Goal: Task Accomplishment & Management: Complete application form

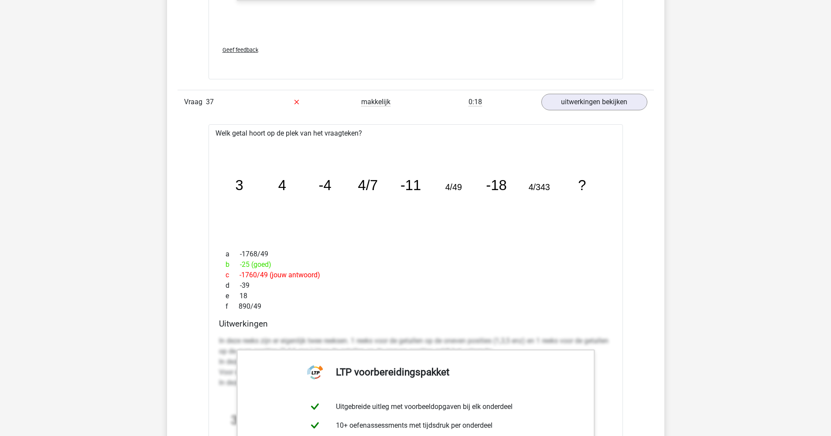
scroll to position [22404, 0]
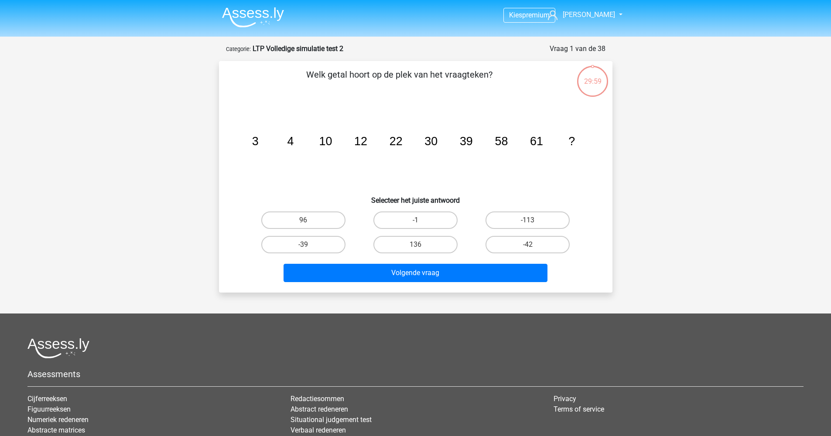
scroll to position [44, 0]
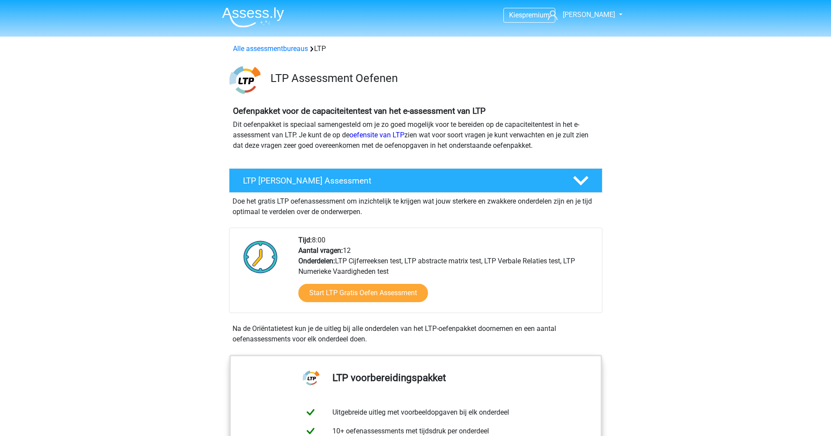
scroll to position [727, 0]
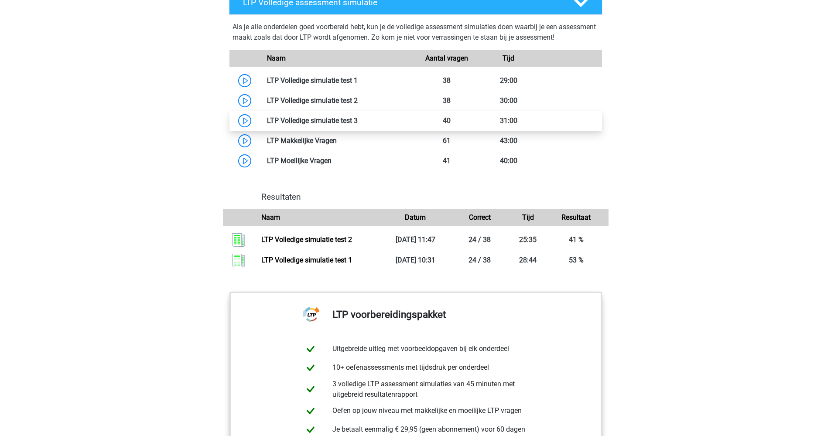
click at [358, 120] on link at bounding box center [358, 120] width 0 height 8
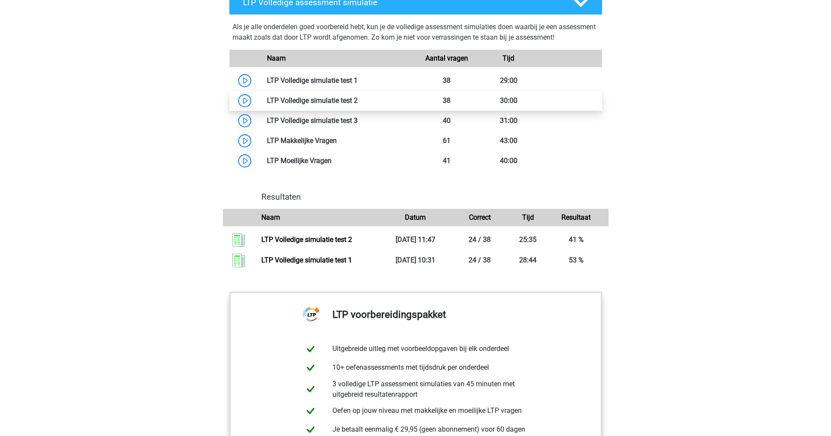
click at [358, 100] on link at bounding box center [358, 100] width 0 height 8
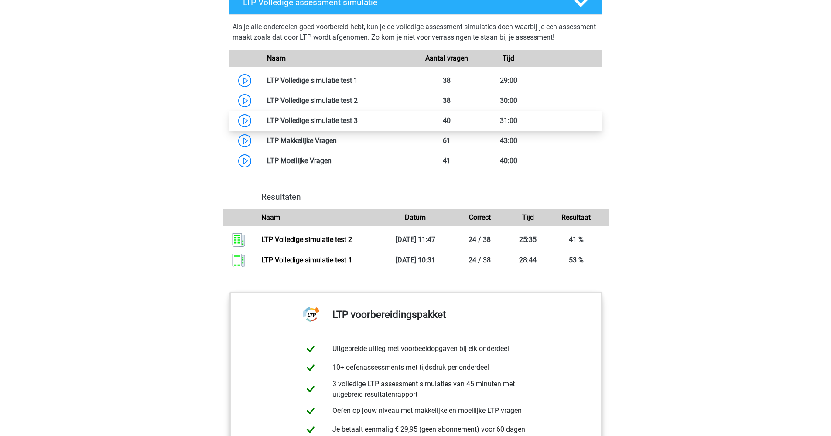
click at [358, 118] on link at bounding box center [358, 120] width 0 height 8
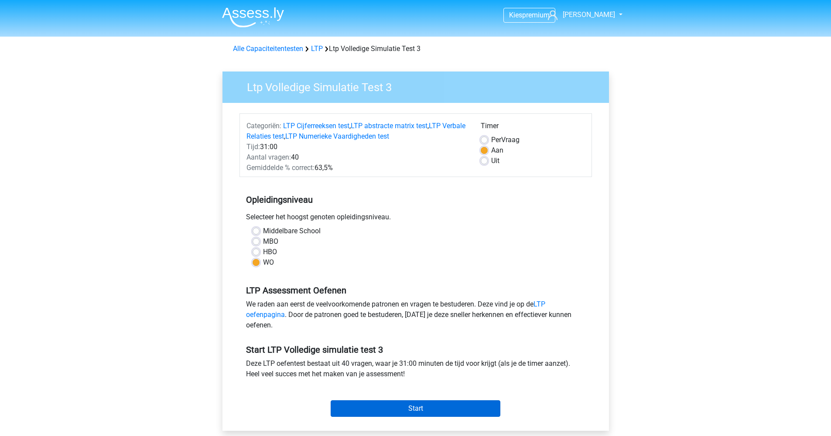
click at [398, 407] on input "Start" at bounding box center [416, 408] width 170 height 17
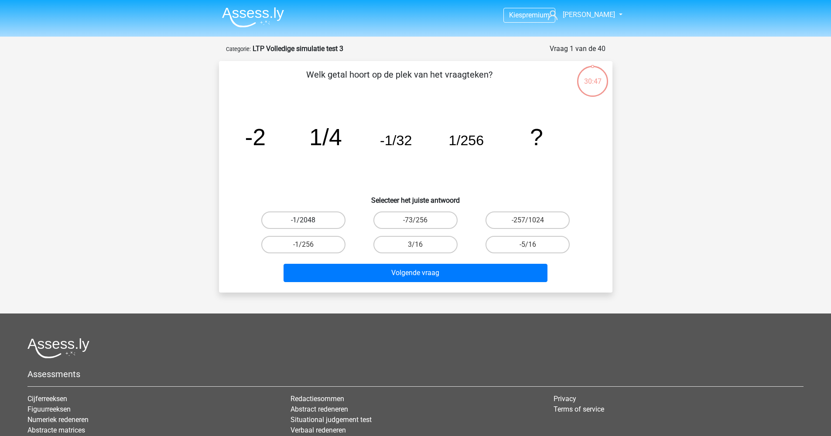
click at [314, 220] on label "-1/2048" at bounding box center [303, 220] width 84 height 17
click at [309, 220] on input "-1/2048" at bounding box center [306, 223] width 6 height 6
radio input "true"
click at [544, 222] on label "-257/1024" at bounding box center [527, 220] width 84 height 17
click at [533, 222] on input "-257/1024" at bounding box center [531, 223] width 6 height 6
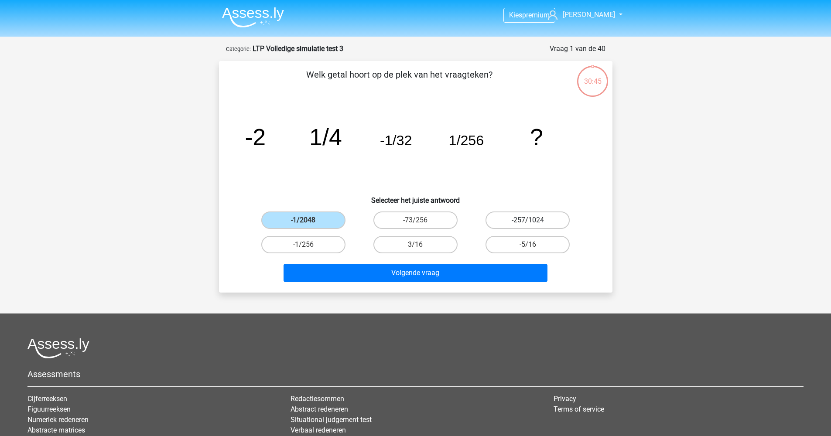
radio input "true"
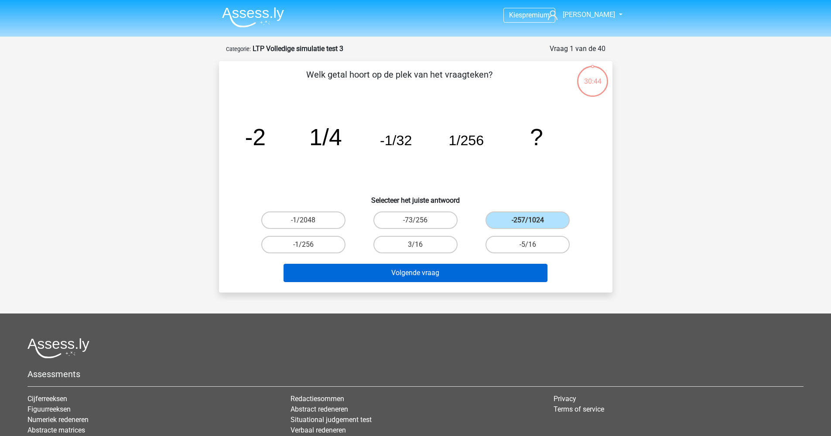
click at [512, 265] on button "Volgende vraag" at bounding box center [415, 273] width 264 height 18
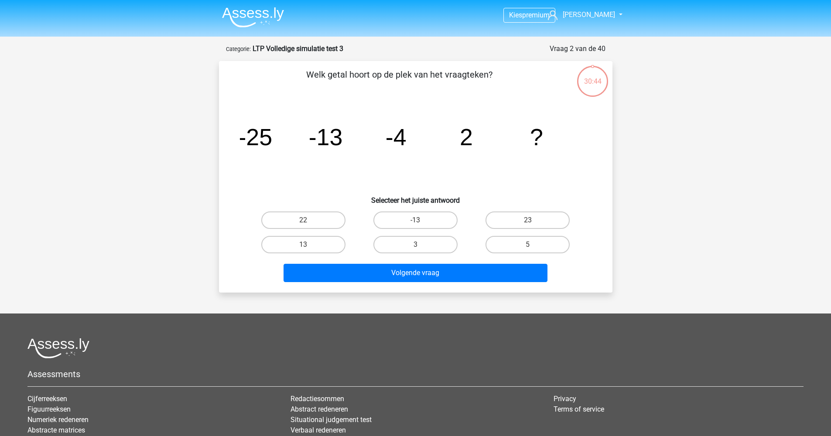
scroll to position [44, 0]
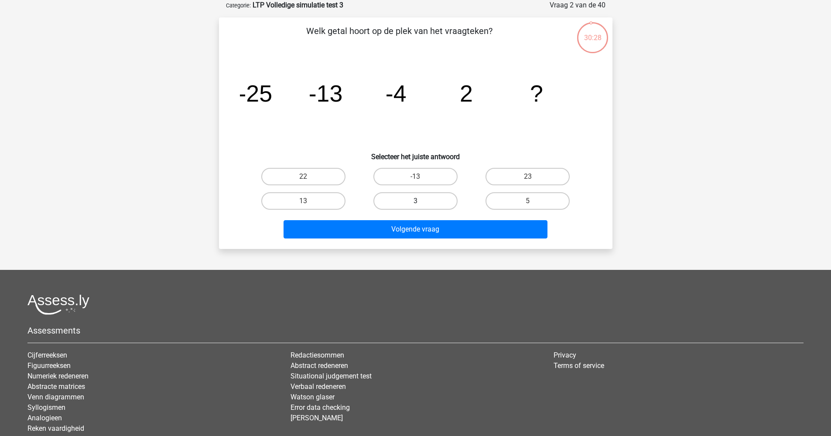
click at [413, 203] on label "3" at bounding box center [415, 200] width 84 height 17
click at [415, 203] on input "3" at bounding box center [418, 204] width 6 height 6
radio input "true"
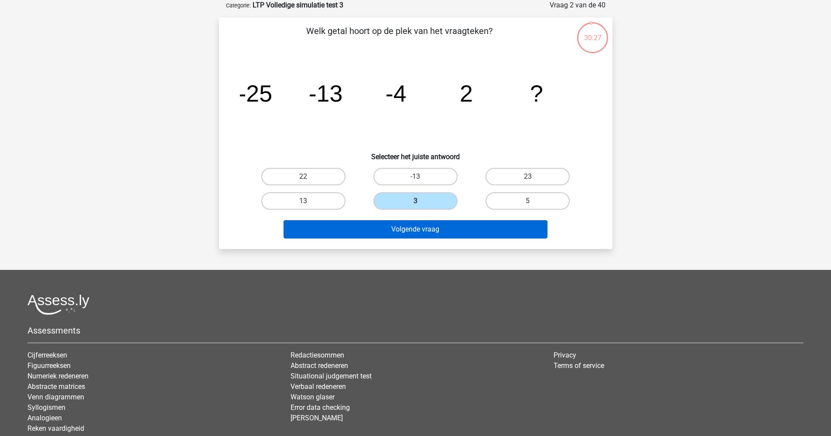
click at [427, 231] on button "Volgende vraag" at bounding box center [415, 229] width 264 height 18
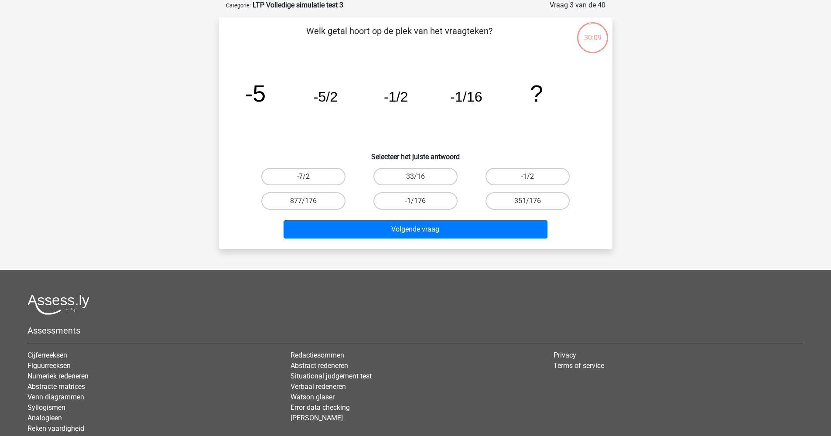
click at [411, 206] on label "-1/176" at bounding box center [415, 200] width 84 height 17
click at [415, 206] on input "-1/176" at bounding box center [418, 204] width 6 height 6
radio input "true"
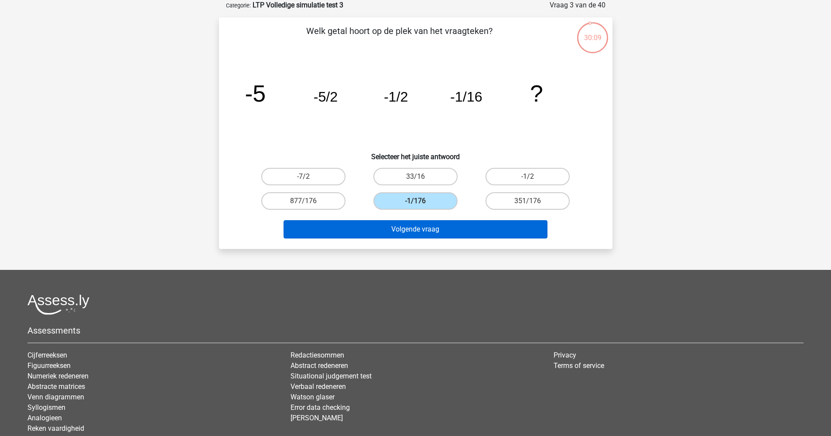
click at [423, 235] on button "Volgende vraag" at bounding box center [415, 229] width 264 height 18
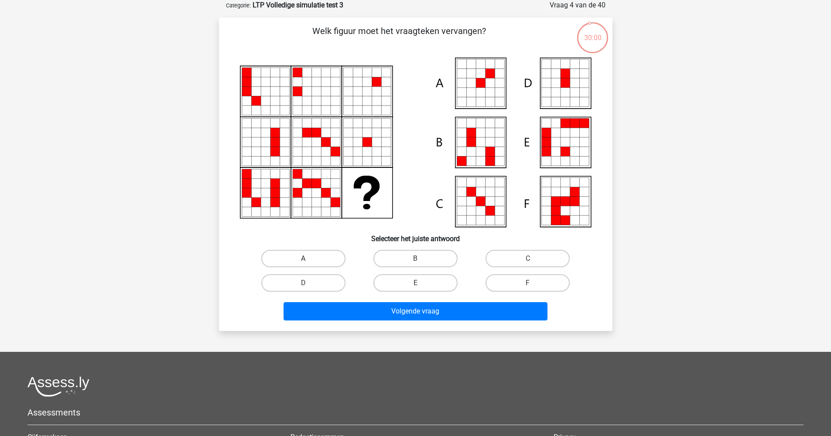
click at [309, 259] on label "A" at bounding box center [303, 258] width 84 height 17
click at [309, 259] on input "A" at bounding box center [306, 262] width 6 height 6
radio input "true"
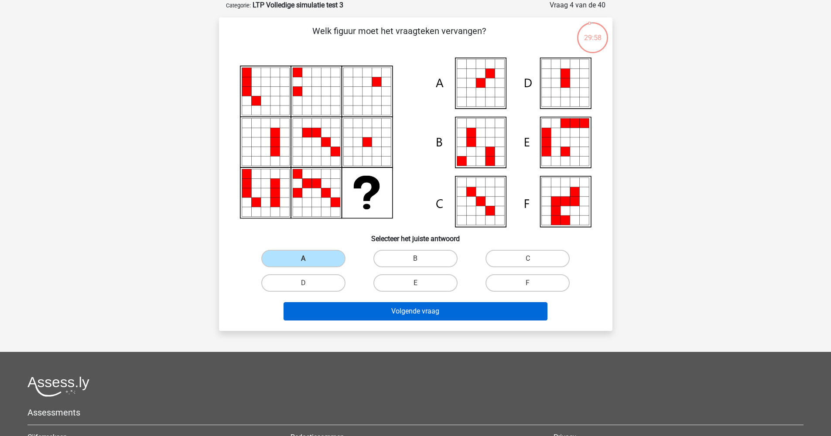
click at [422, 315] on button "Volgende vraag" at bounding box center [415, 311] width 264 height 18
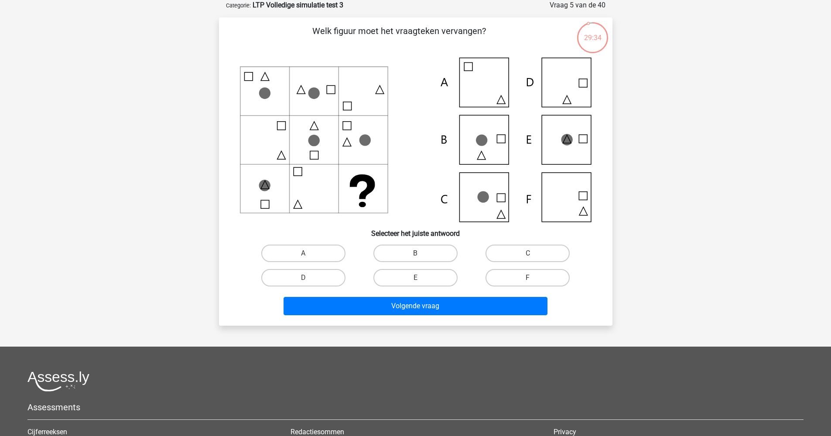
click at [308, 282] on input "D" at bounding box center [306, 281] width 6 height 6
radio input "true"
click at [528, 276] on label "F" at bounding box center [527, 277] width 84 height 17
click at [528, 278] on input "F" at bounding box center [531, 281] width 6 height 6
radio input "true"
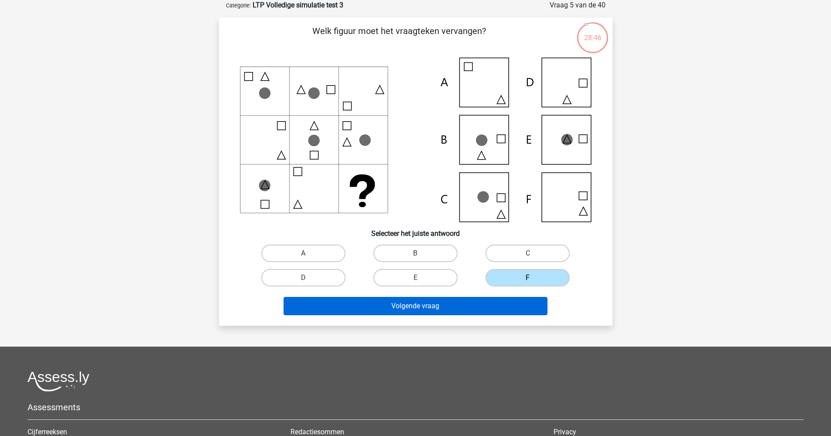
click at [510, 307] on button "Volgende vraag" at bounding box center [415, 306] width 264 height 18
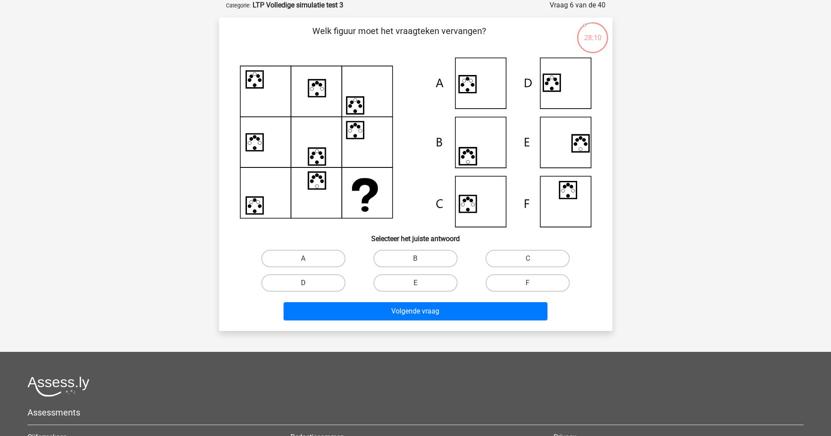
click at [326, 284] on label "D" at bounding box center [303, 282] width 84 height 17
click at [309, 284] on input "D" at bounding box center [306, 286] width 6 height 6
radio input "true"
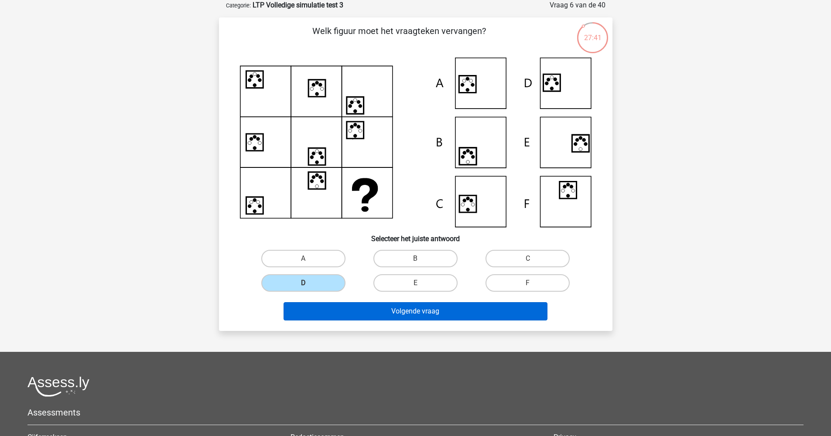
click at [404, 312] on button "Volgende vraag" at bounding box center [415, 311] width 264 height 18
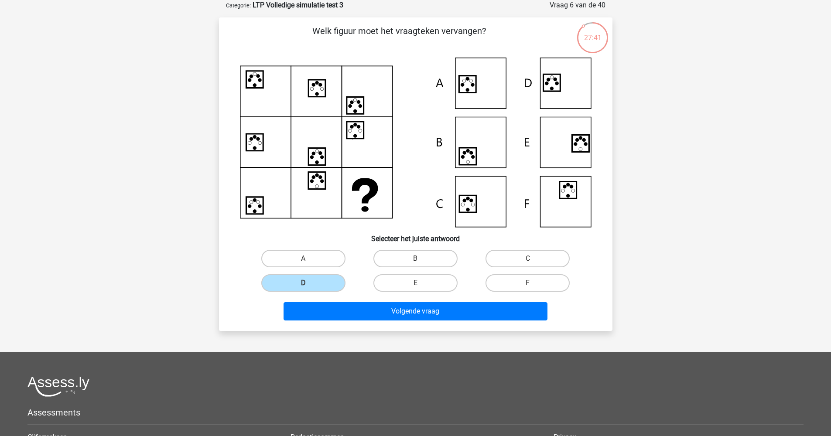
scroll to position [20, 0]
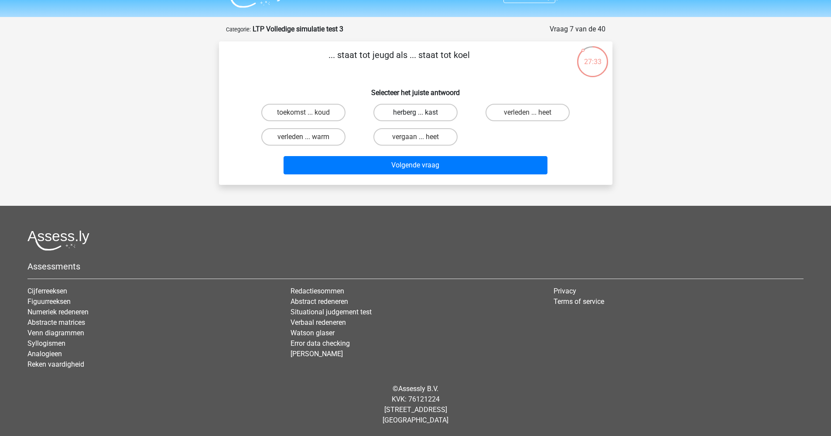
click at [415, 112] on label "herberg ... kast" at bounding box center [415, 112] width 84 height 17
click at [415, 113] on input "herberg ... kast" at bounding box center [418, 116] width 6 height 6
radio input "true"
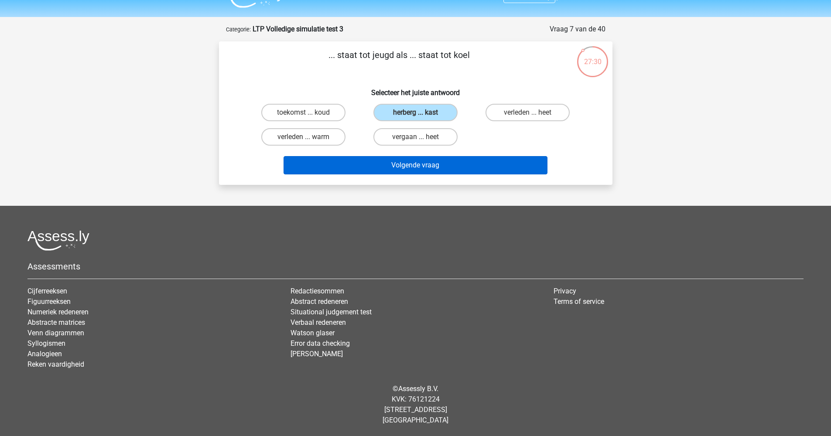
click at [425, 169] on button "Volgende vraag" at bounding box center [415, 165] width 264 height 18
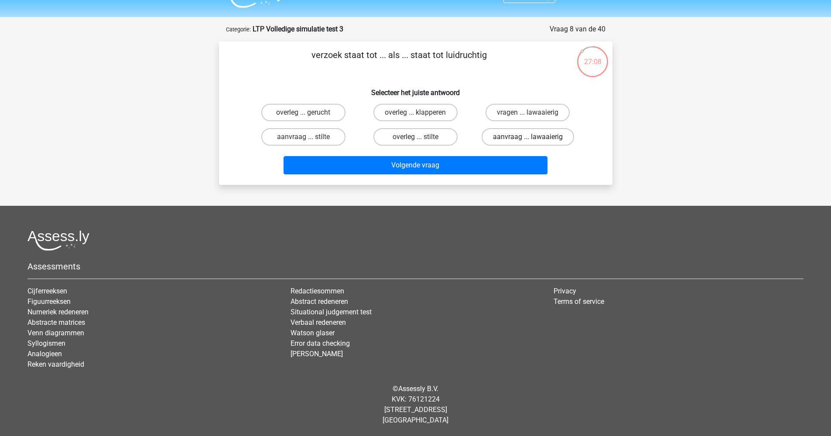
click at [522, 136] on label "aanvraag ... lawaaierig" at bounding box center [527, 136] width 92 height 17
click at [528, 137] on input "aanvraag ... lawaaierig" at bounding box center [531, 140] width 6 height 6
radio input "true"
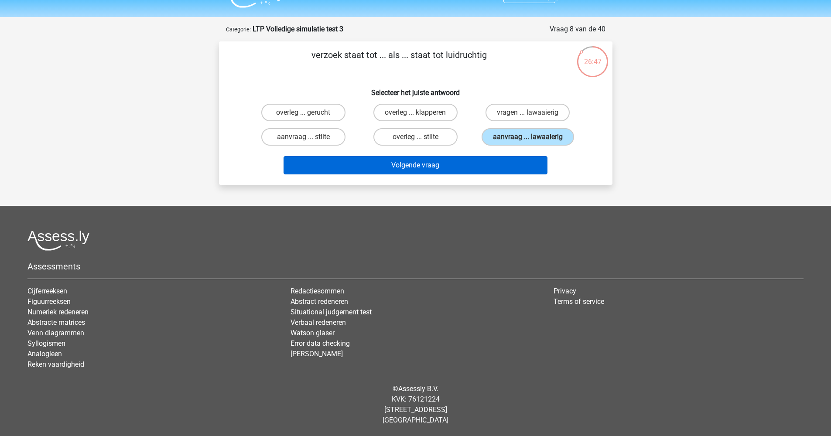
click at [462, 167] on button "Volgende vraag" at bounding box center [415, 165] width 264 height 18
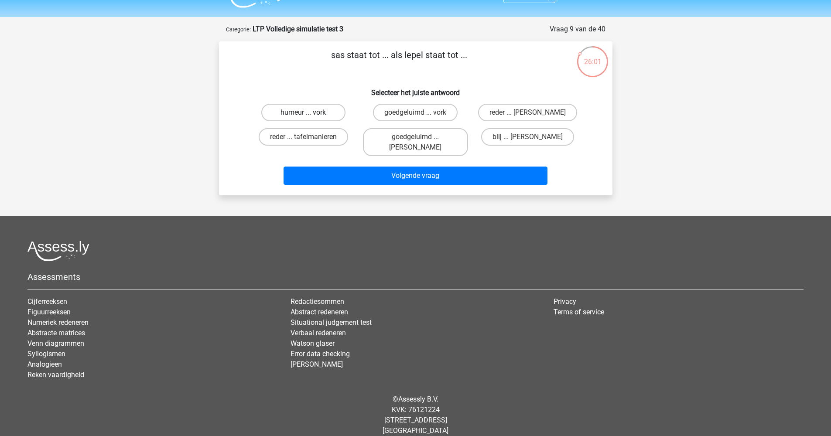
click at [308, 110] on label "humeur ... vork" at bounding box center [303, 112] width 84 height 17
click at [308, 113] on input "humeur ... vork" at bounding box center [306, 116] width 6 height 6
radio input "true"
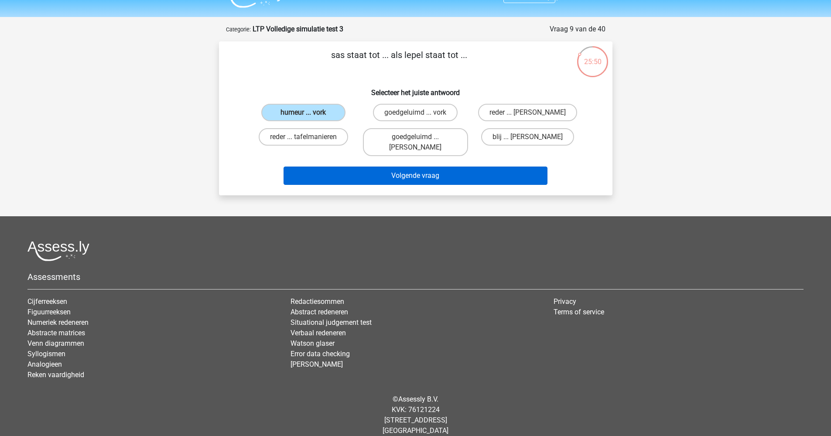
click at [410, 167] on button "Volgende vraag" at bounding box center [415, 176] width 264 height 18
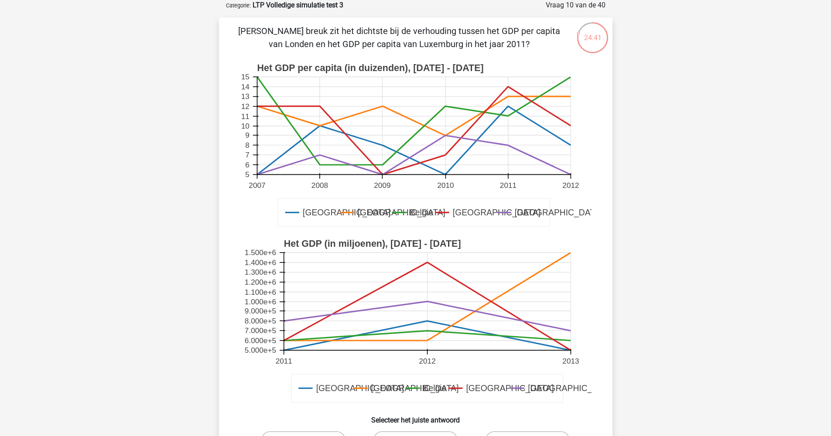
scroll to position [215, 0]
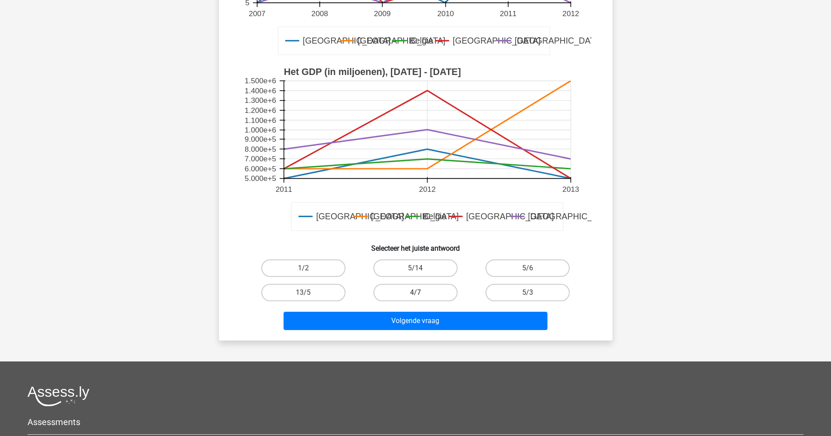
click at [392, 290] on label "4/7" at bounding box center [415, 292] width 84 height 17
click at [415, 293] on input "4/7" at bounding box center [418, 296] width 6 height 6
radio input "true"
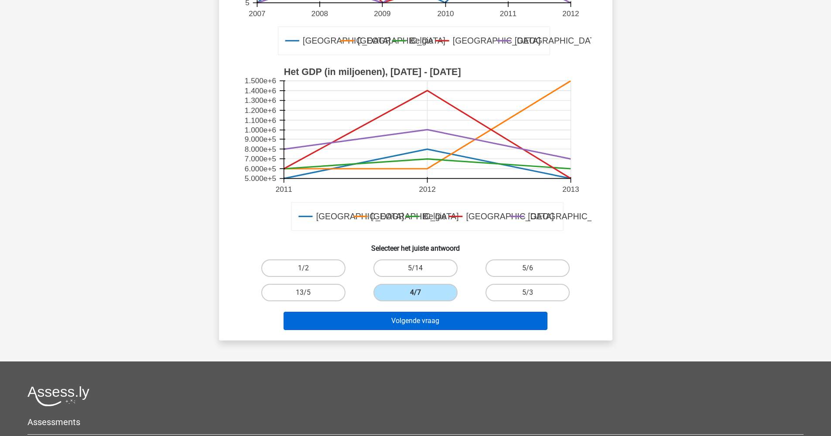
click at [411, 323] on button "Volgende vraag" at bounding box center [415, 321] width 264 height 18
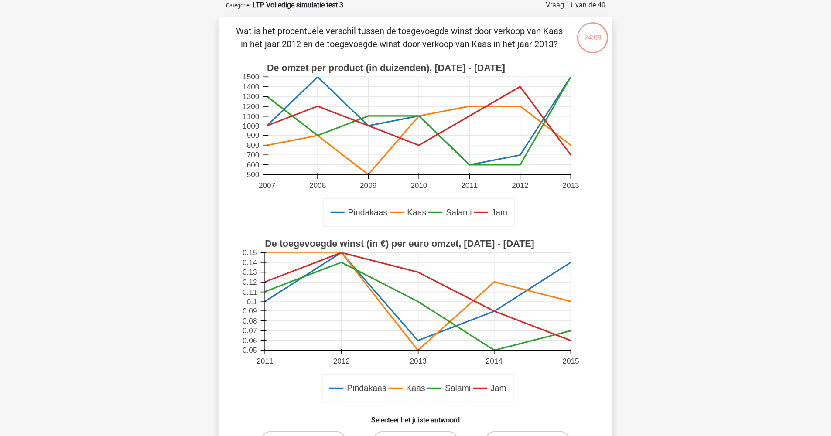
scroll to position [205, 0]
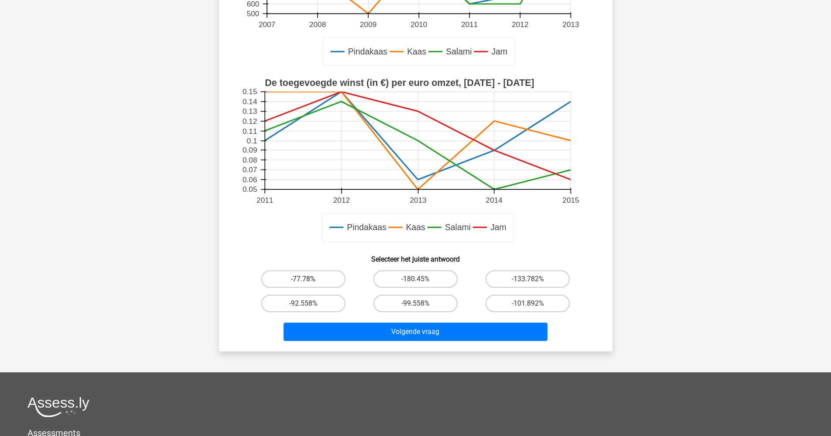
click at [317, 277] on label "-77.78%" at bounding box center [303, 278] width 84 height 17
click at [309, 279] on input "-77.78%" at bounding box center [306, 282] width 6 height 6
radio input "true"
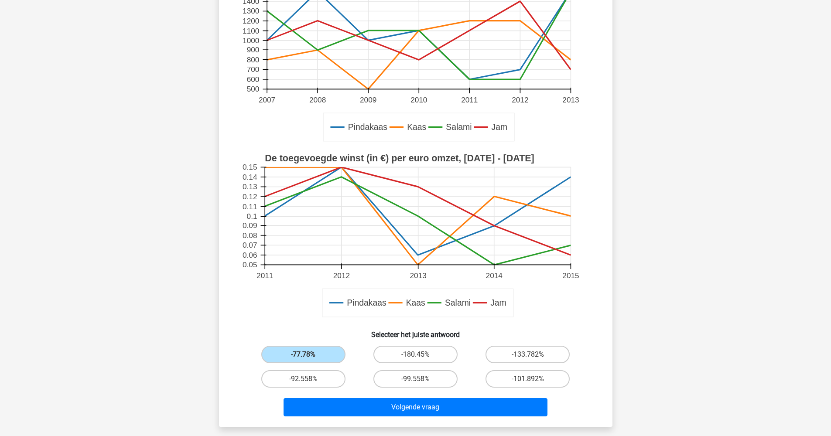
scroll to position [142, 0]
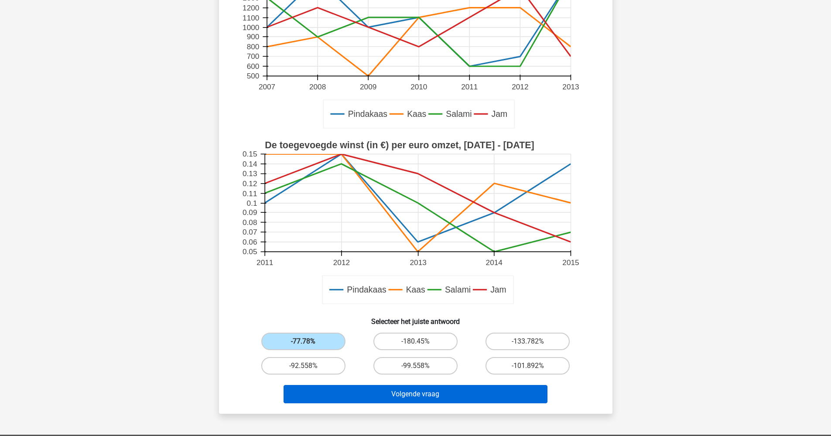
click at [507, 397] on button "Volgende vraag" at bounding box center [415, 394] width 264 height 18
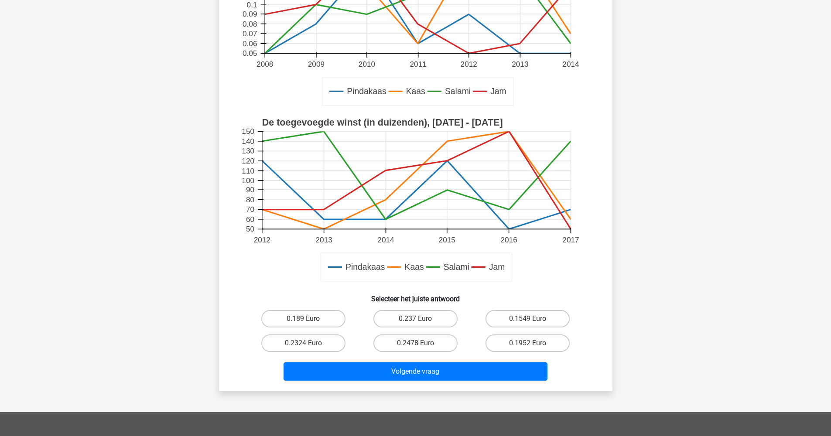
scroll to position [180, 0]
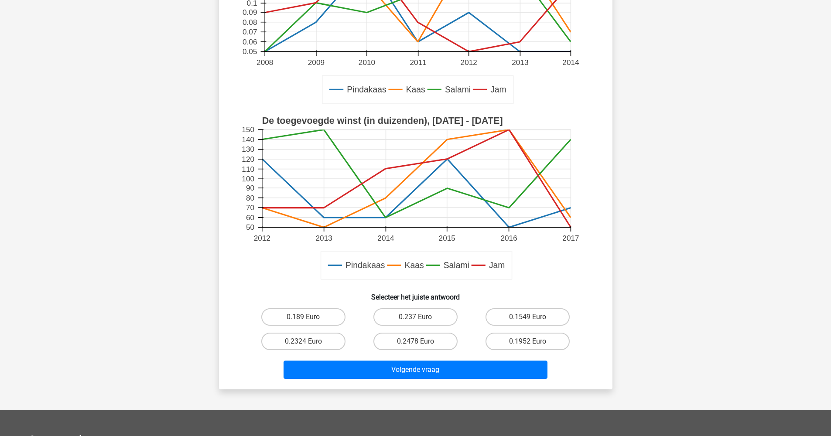
click at [416, 318] on input "0.237 Euro" at bounding box center [418, 320] width 6 height 6
radio input "true"
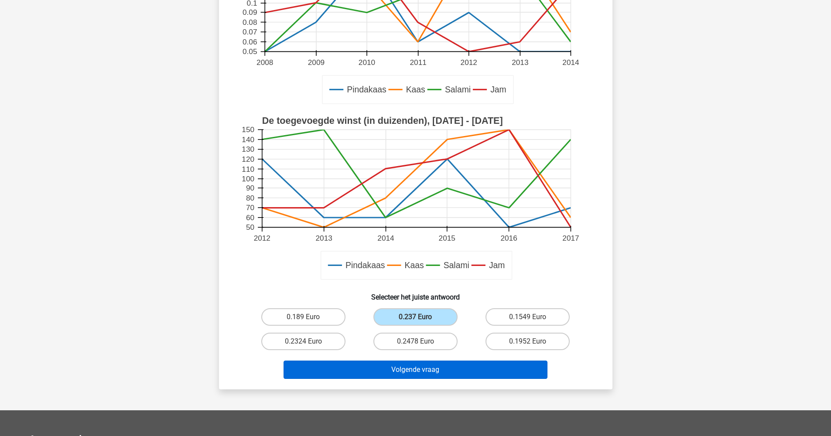
click at [435, 377] on button "Volgende vraag" at bounding box center [415, 370] width 264 height 18
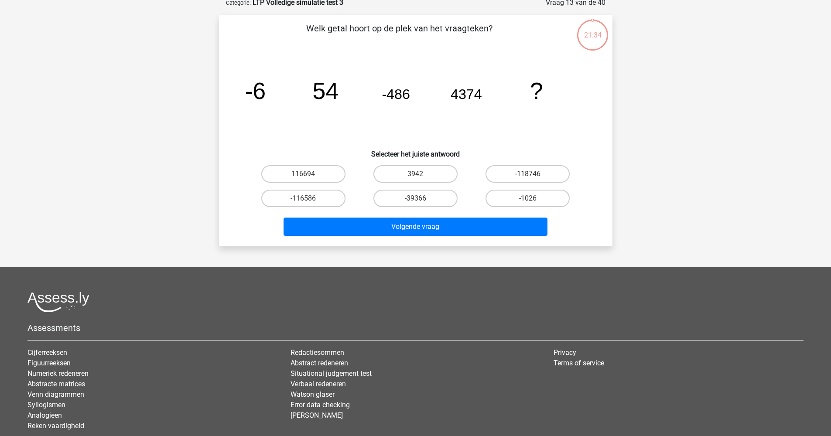
scroll to position [44, 0]
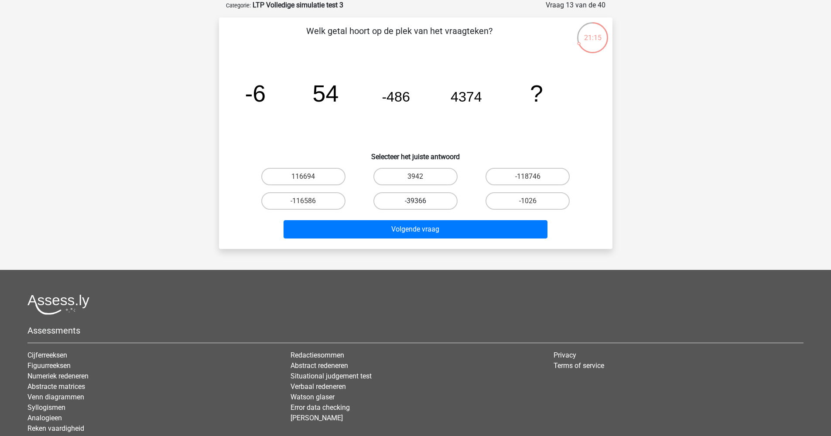
click at [389, 201] on label "-39366" at bounding box center [415, 200] width 84 height 17
click at [415, 201] on input "-39366" at bounding box center [418, 204] width 6 height 6
radio input "true"
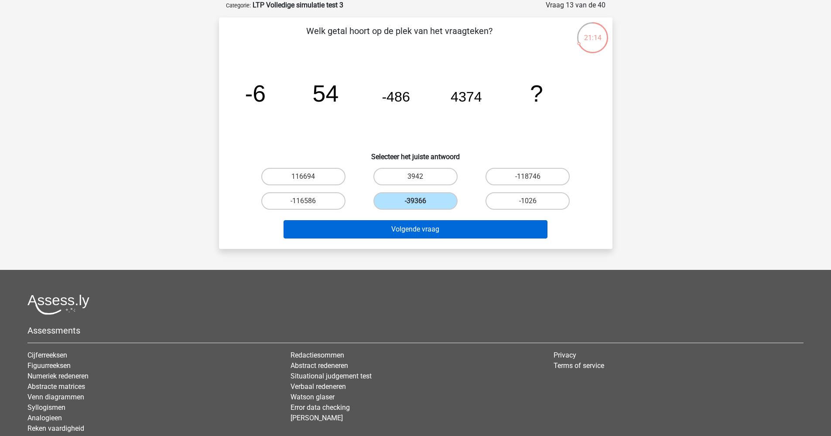
click at [399, 232] on button "Volgende vraag" at bounding box center [415, 229] width 264 height 18
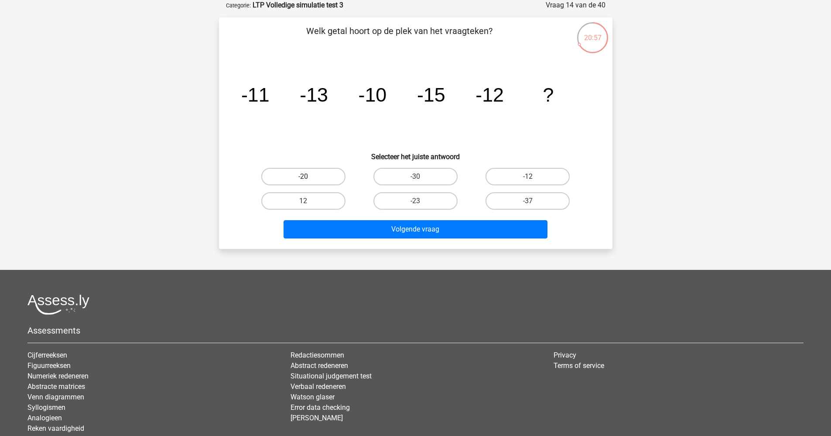
click at [311, 179] on label "-20" at bounding box center [303, 176] width 84 height 17
click at [309, 179] on input "-20" at bounding box center [306, 180] width 6 height 6
radio input "true"
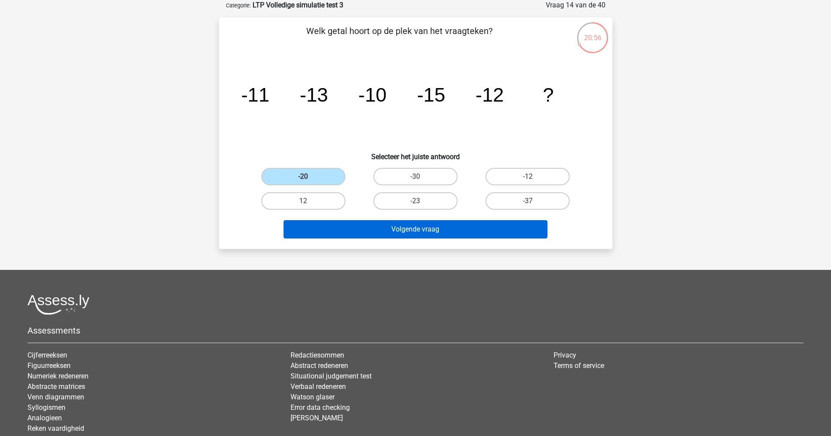
click at [406, 229] on button "Volgende vraag" at bounding box center [415, 229] width 264 height 18
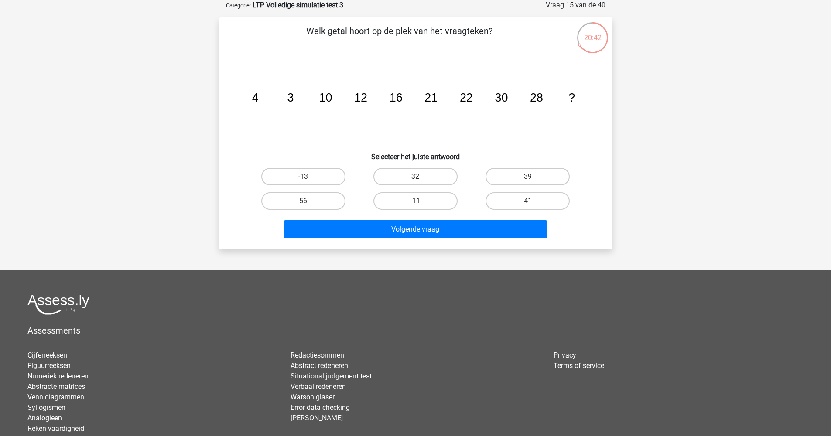
click at [408, 177] on label "32" at bounding box center [415, 176] width 84 height 17
click at [415, 177] on input "32" at bounding box center [418, 180] width 6 height 6
radio input "true"
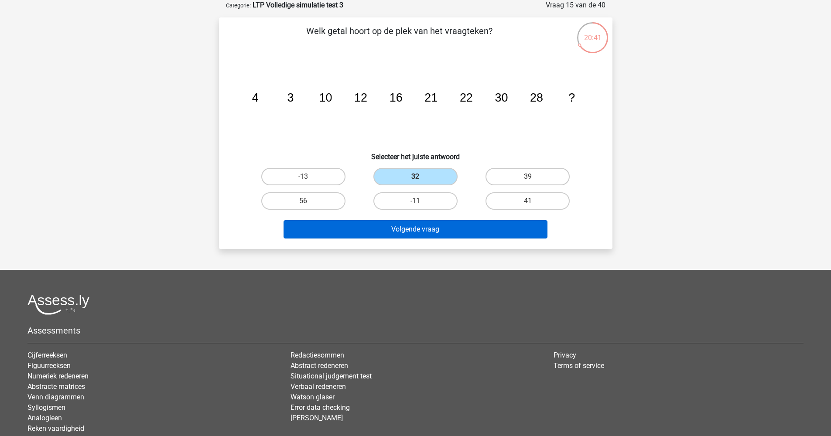
click at [408, 229] on button "Volgende vraag" at bounding box center [415, 229] width 264 height 18
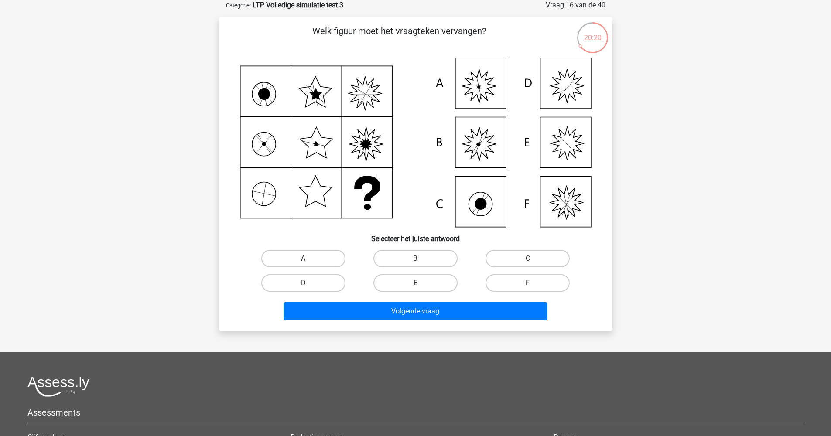
click at [318, 259] on label "A" at bounding box center [303, 258] width 84 height 17
click at [309, 259] on input "A" at bounding box center [306, 262] width 6 height 6
radio input "true"
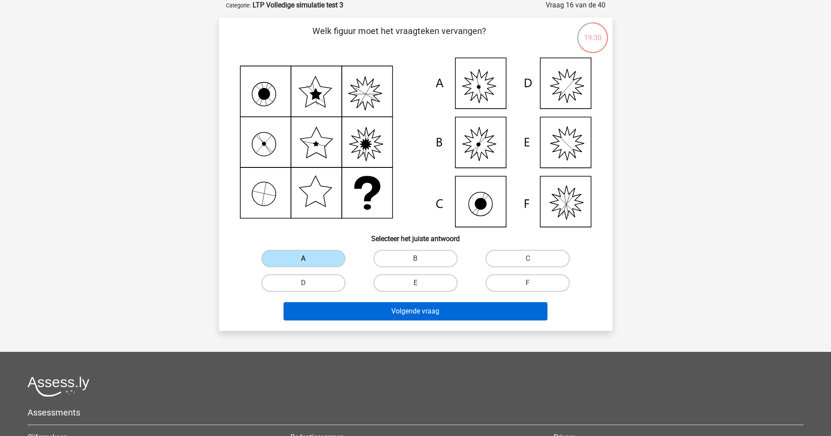
click at [426, 311] on button "Volgende vraag" at bounding box center [415, 311] width 264 height 18
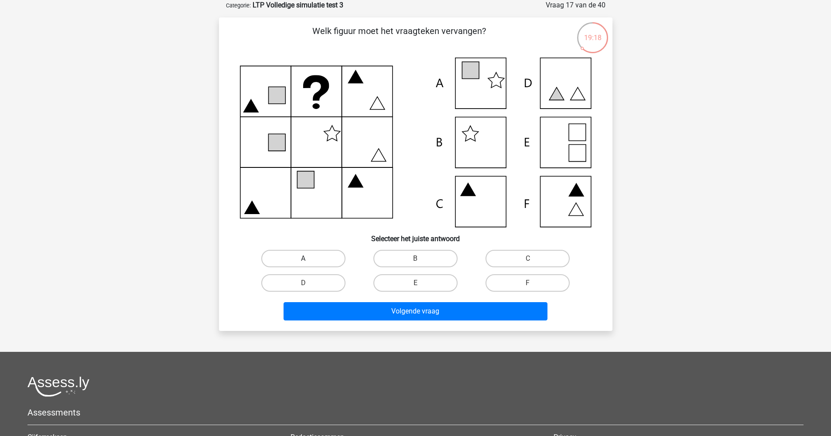
click at [288, 255] on label "A" at bounding box center [303, 258] width 84 height 17
click at [303, 259] on input "A" at bounding box center [306, 262] width 6 height 6
radio input "true"
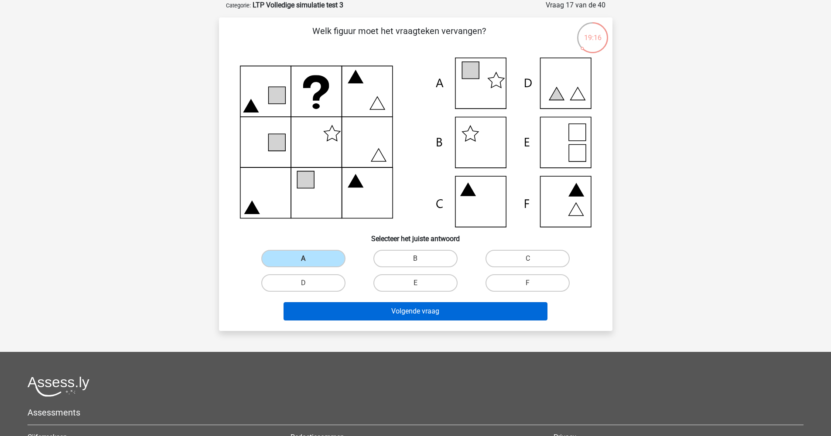
click at [416, 314] on button "Volgende vraag" at bounding box center [415, 311] width 264 height 18
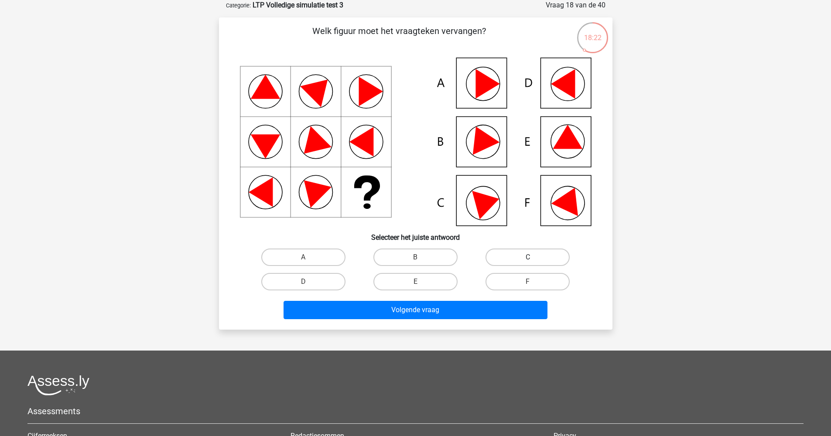
click at [512, 257] on label "C" at bounding box center [527, 257] width 84 height 17
click at [528, 257] on input "C" at bounding box center [531, 260] width 6 height 6
radio input "true"
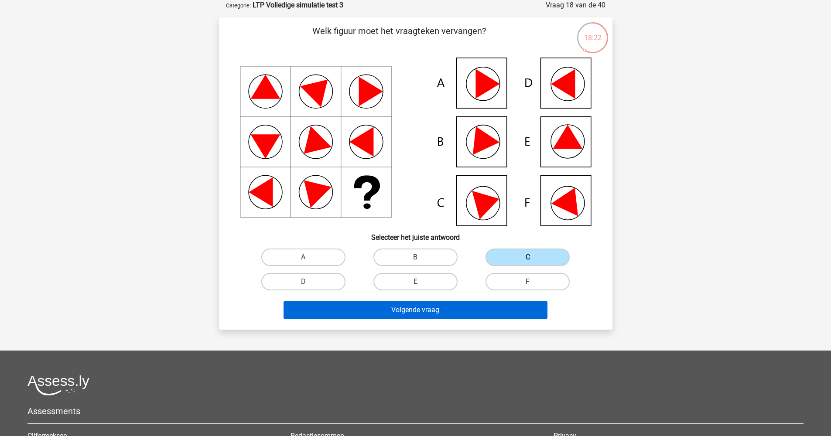
click at [491, 312] on button "Volgende vraag" at bounding box center [415, 310] width 264 height 18
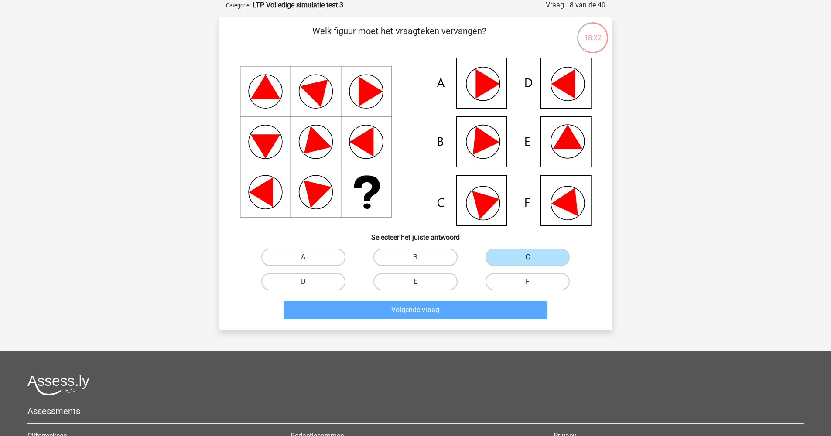
scroll to position [20, 0]
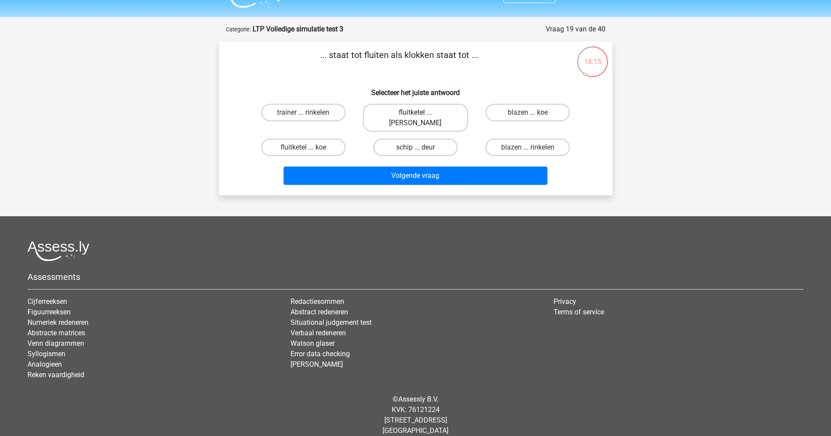
click at [408, 114] on label "fluitketel ... luiden" at bounding box center [415, 118] width 105 height 28
click at [415, 114] on input "fluitketel ... luiden" at bounding box center [418, 116] width 6 height 6
radio input "true"
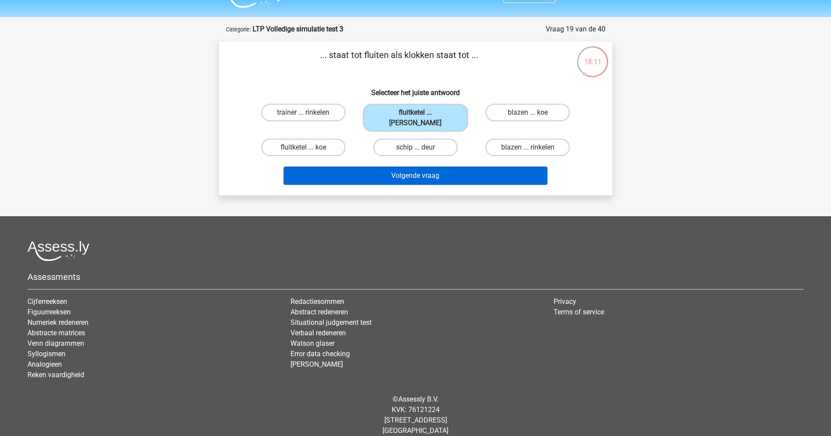
click at [411, 167] on button "Volgende vraag" at bounding box center [415, 176] width 264 height 18
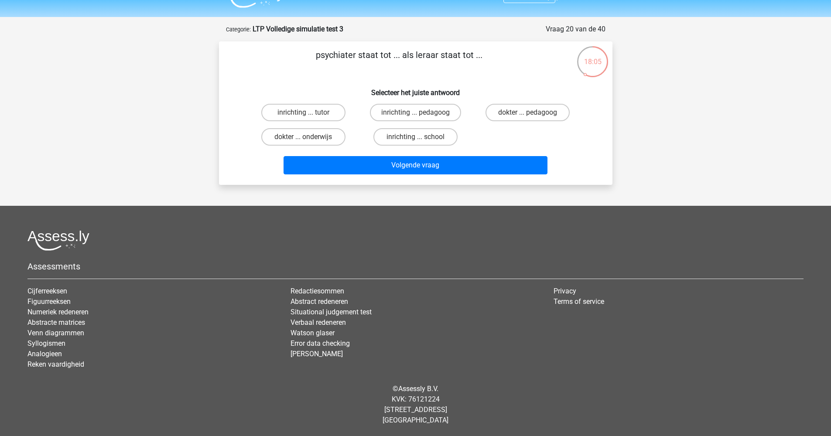
click at [417, 140] on input "inrichting ... school" at bounding box center [418, 140] width 6 height 6
radio input "true"
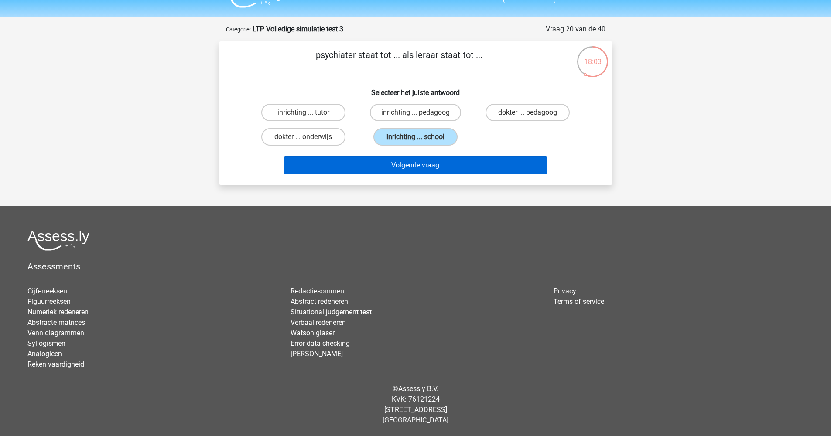
click at [442, 169] on button "Volgende vraag" at bounding box center [415, 165] width 264 height 18
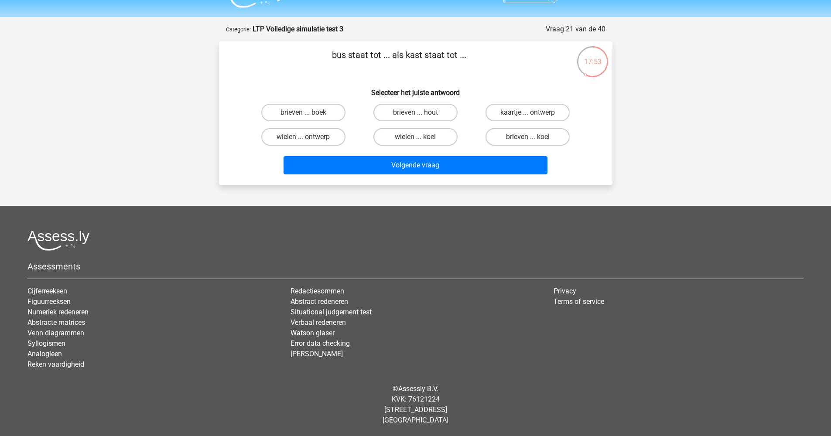
click at [530, 138] on input "brieven ... koel" at bounding box center [531, 140] width 6 height 6
radio input "true"
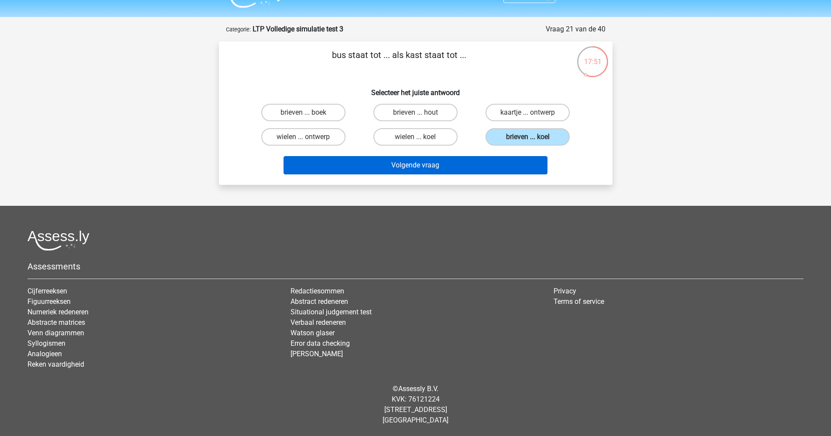
click at [443, 167] on button "Volgende vraag" at bounding box center [415, 165] width 264 height 18
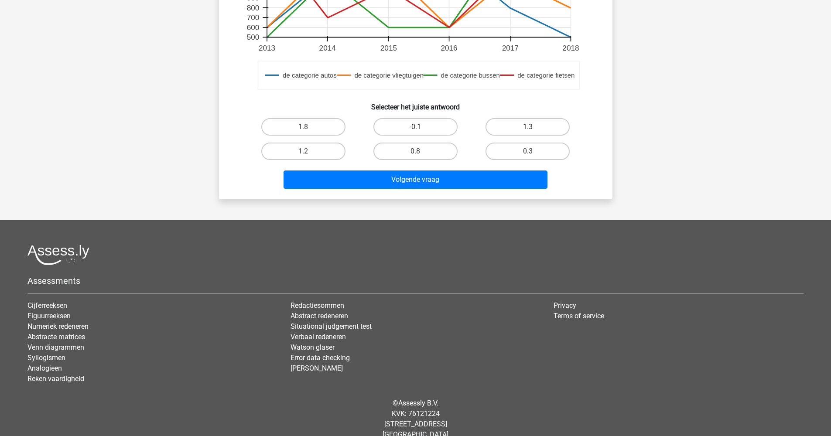
scroll to position [333, 0]
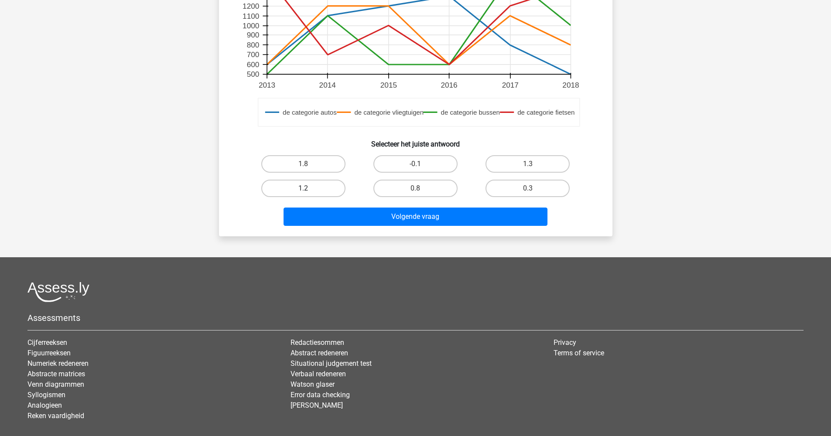
click at [314, 195] on label "1.2" at bounding box center [303, 188] width 84 height 17
click at [309, 194] on input "1.2" at bounding box center [306, 191] width 6 height 6
radio input "true"
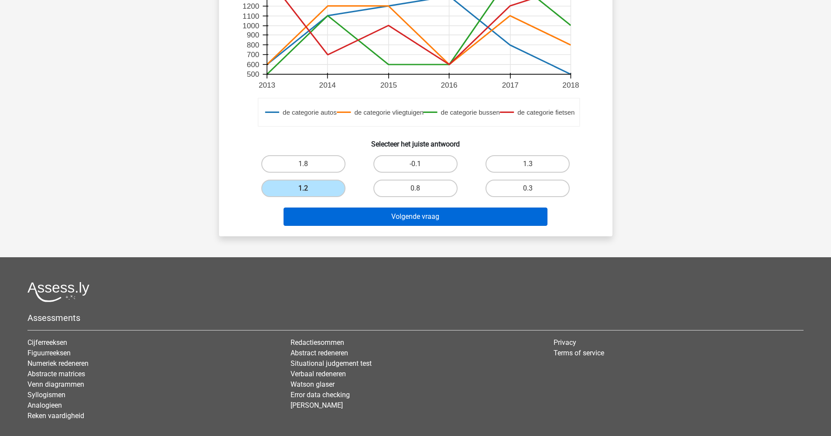
click at [378, 222] on button "Volgende vraag" at bounding box center [415, 217] width 264 height 18
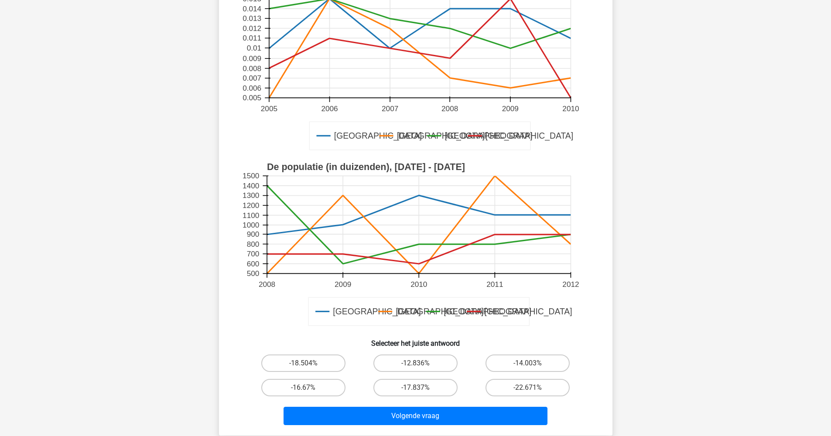
scroll to position [188, 0]
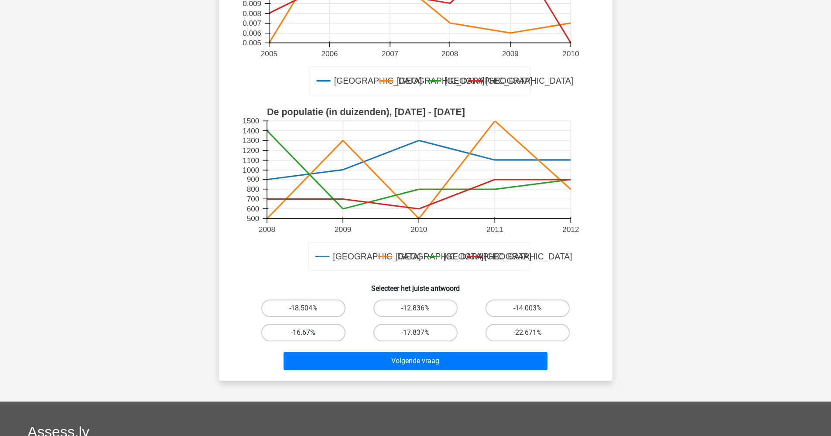
drag, startPoint x: 296, startPoint y: 334, endPoint x: 300, endPoint y: 341, distance: 8.0
click at [300, 341] on div "-18.504% -12.836% -14.003% -16.67% -17.837%" at bounding box center [415, 320] width 337 height 49
click at [304, 331] on label "-16.67%" at bounding box center [303, 332] width 84 height 17
click at [304, 333] on input "-16.67%" at bounding box center [306, 336] width 6 height 6
radio input "true"
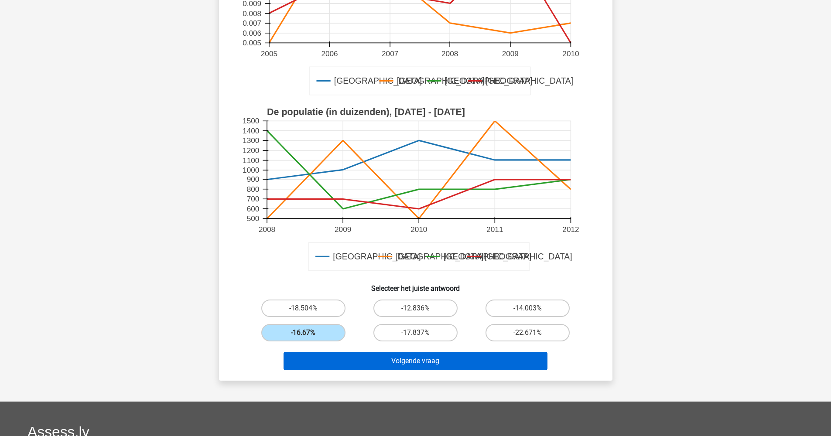
click at [360, 365] on button "Volgende vraag" at bounding box center [415, 361] width 264 height 18
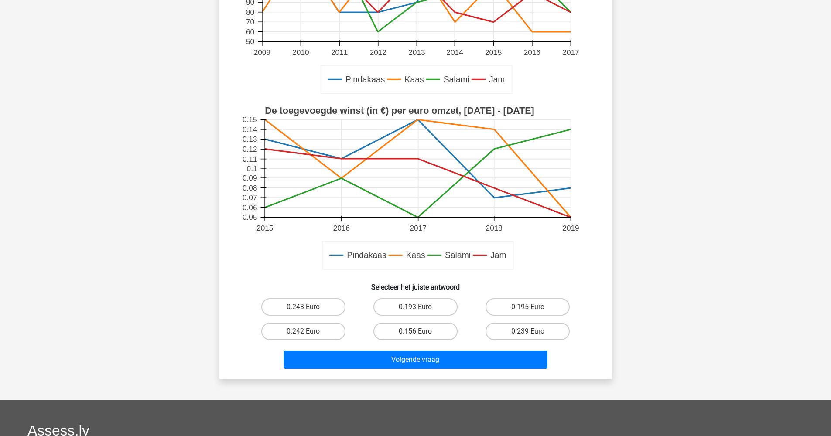
scroll to position [286, 0]
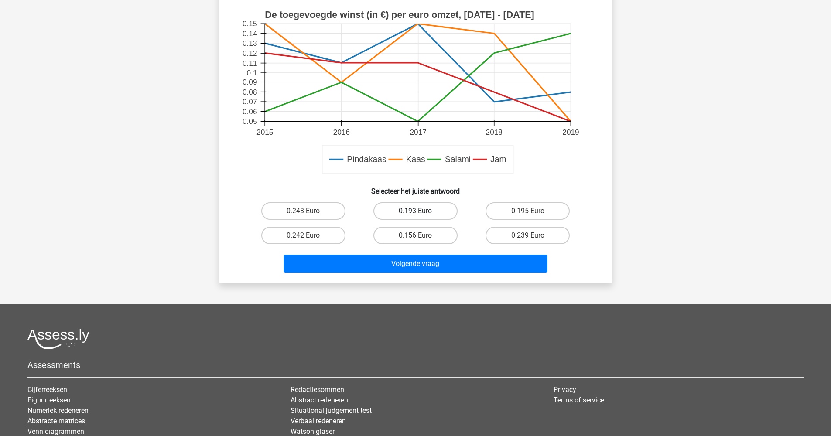
click at [421, 211] on label "0.193 Euro" at bounding box center [415, 210] width 84 height 17
click at [421, 211] on input "0.193 Euro" at bounding box center [418, 214] width 6 height 6
radio input "true"
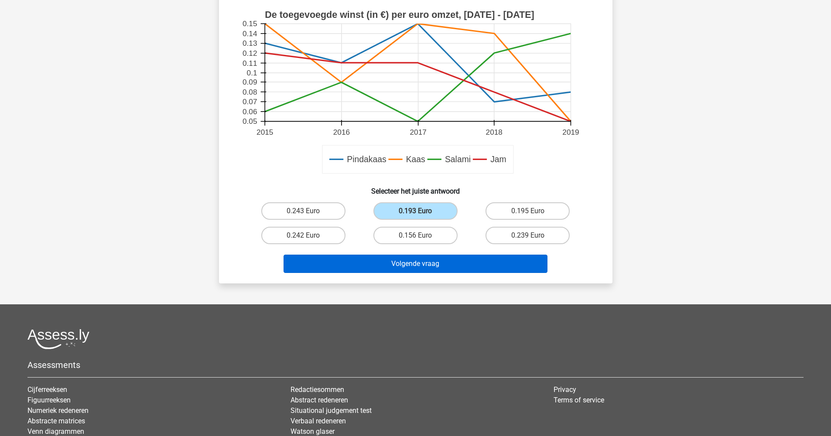
click at [425, 263] on button "Volgende vraag" at bounding box center [415, 264] width 264 height 18
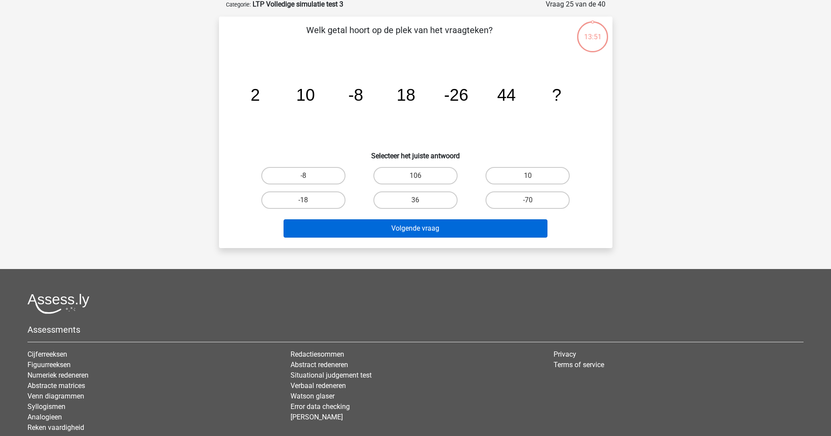
scroll to position [44, 0]
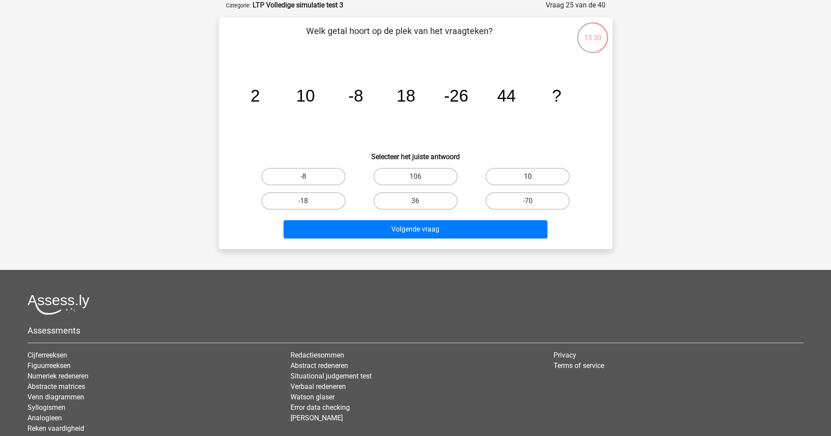
click at [512, 181] on label "10" at bounding box center [527, 176] width 84 height 17
click at [528, 181] on input "10" at bounding box center [531, 180] width 6 height 6
radio input "true"
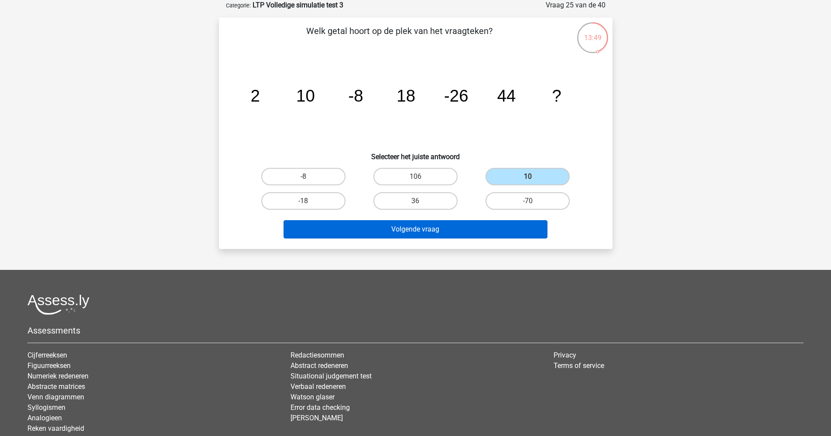
click at [494, 230] on button "Volgende vraag" at bounding box center [415, 229] width 264 height 18
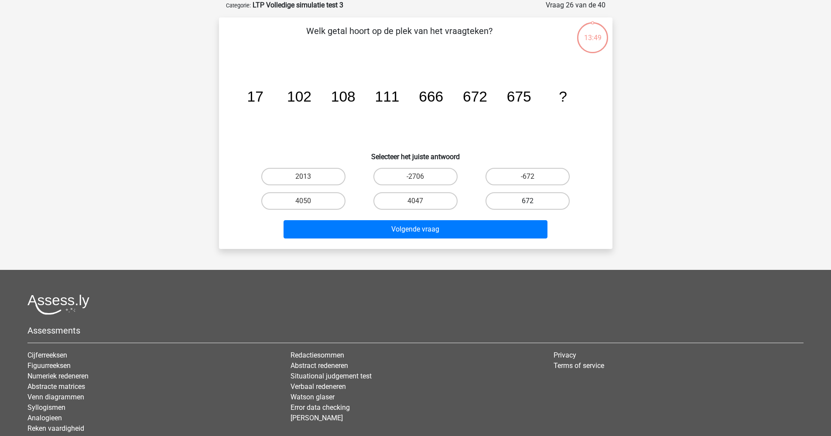
click at [522, 204] on label "672" at bounding box center [527, 200] width 84 height 17
click at [528, 204] on input "672" at bounding box center [531, 204] width 6 height 6
radio input "true"
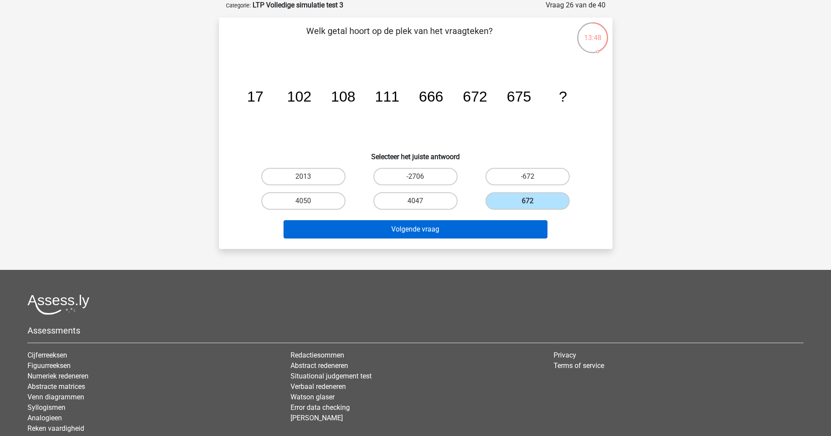
click at [512, 222] on button "Volgende vraag" at bounding box center [415, 229] width 264 height 18
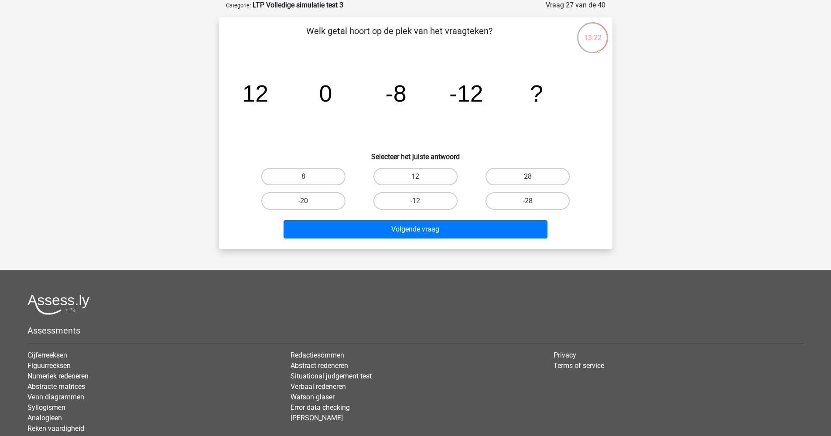
click at [285, 205] on label "-20" at bounding box center [303, 200] width 84 height 17
click at [303, 205] on input "-20" at bounding box center [306, 204] width 6 height 6
radio input "true"
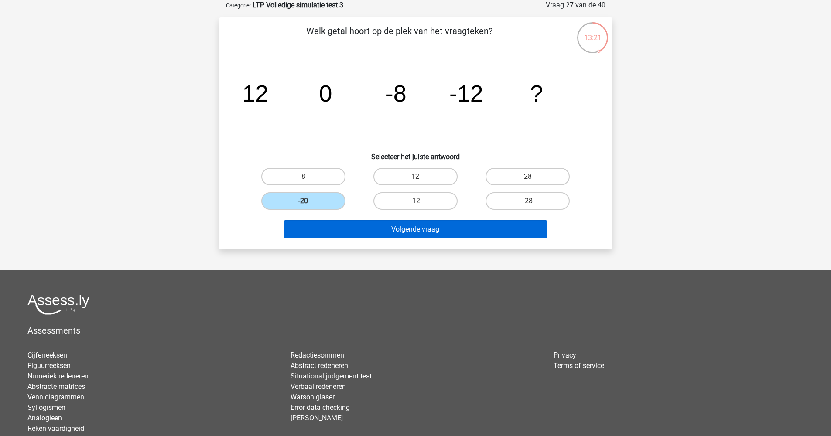
click at [380, 230] on button "Volgende vraag" at bounding box center [415, 229] width 264 height 18
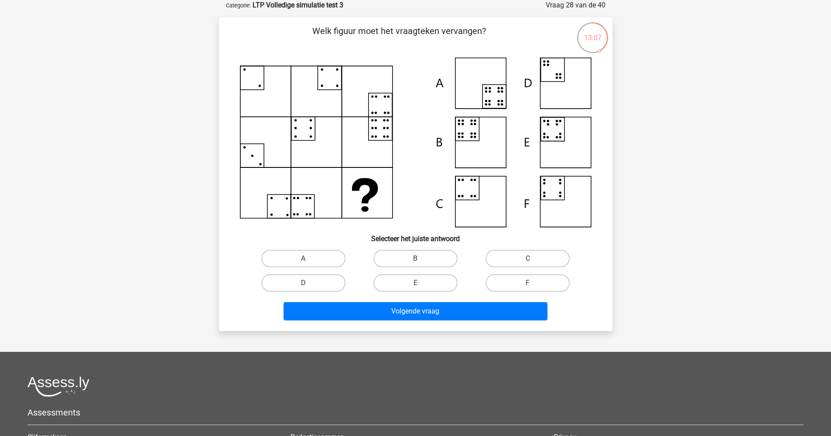
click at [419, 261] on input "B" at bounding box center [418, 262] width 6 height 6
radio input "true"
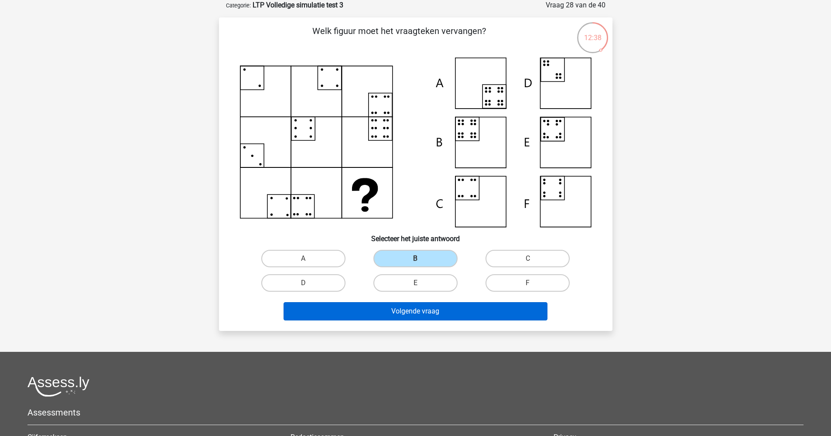
click at [442, 312] on button "Volgende vraag" at bounding box center [415, 311] width 264 height 18
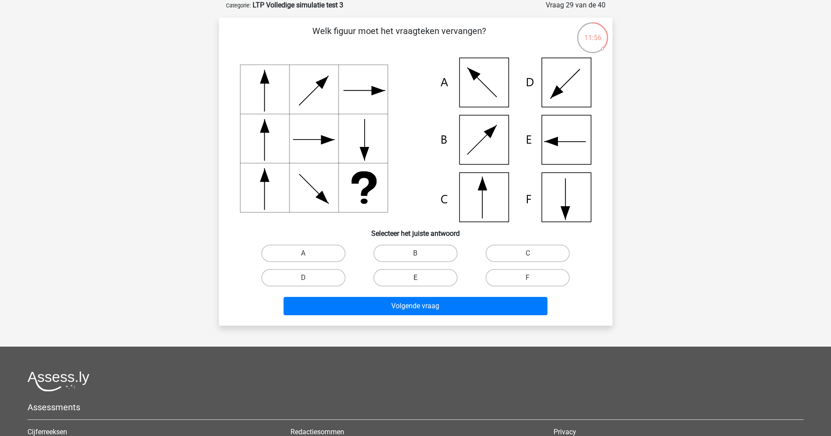
click at [426, 274] on label "E" at bounding box center [415, 277] width 84 height 17
click at [421, 278] on input "E" at bounding box center [418, 281] width 6 height 6
radio input "true"
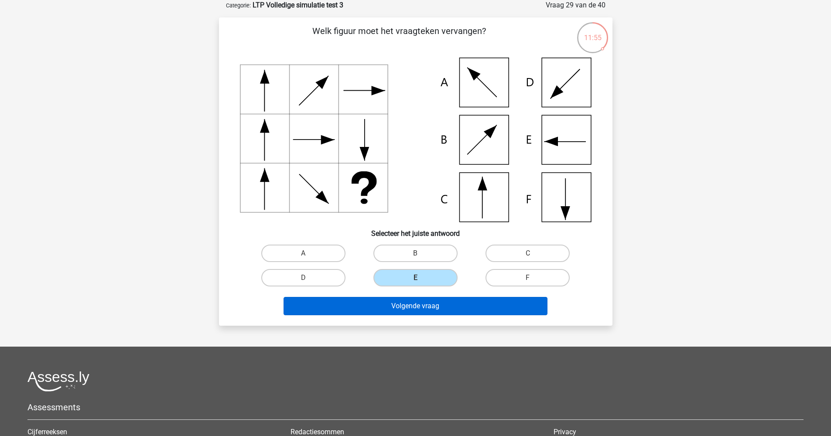
click at [461, 310] on button "Volgende vraag" at bounding box center [415, 306] width 264 height 18
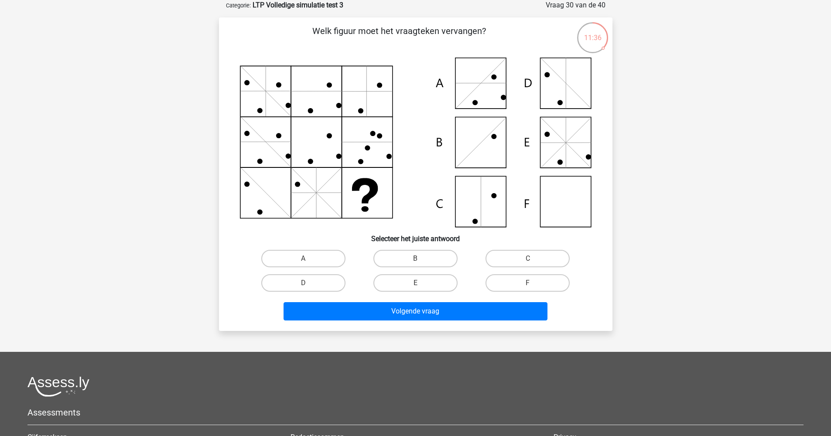
click at [531, 284] on input "F" at bounding box center [531, 286] width 6 height 6
radio input "true"
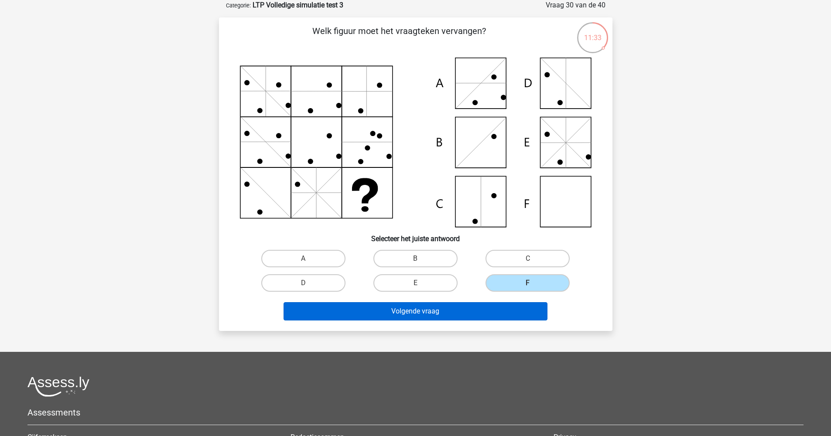
click at [505, 311] on button "Volgende vraag" at bounding box center [415, 311] width 264 height 18
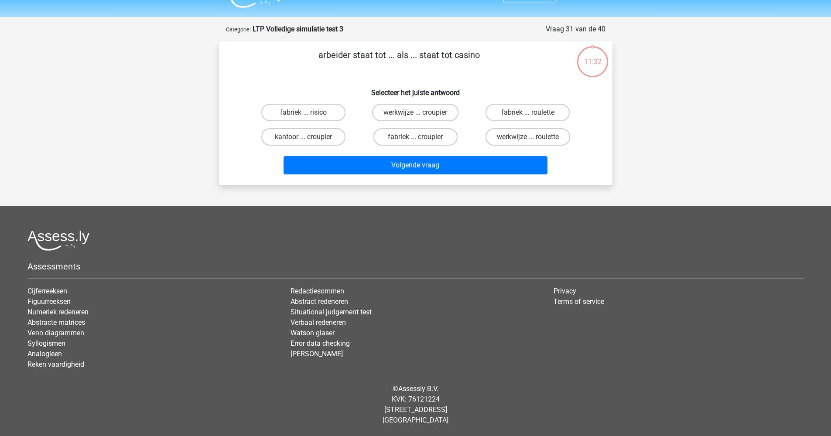
scroll to position [20, 0]
click at [409, 142] on label "fabriek ... croupier" at bounding box center [415, 136] width 84 height 17
click at [415, 142] on input "fabriek ... croupier" at bounding box center [418, 140] width 6 height 6
radio input "true"
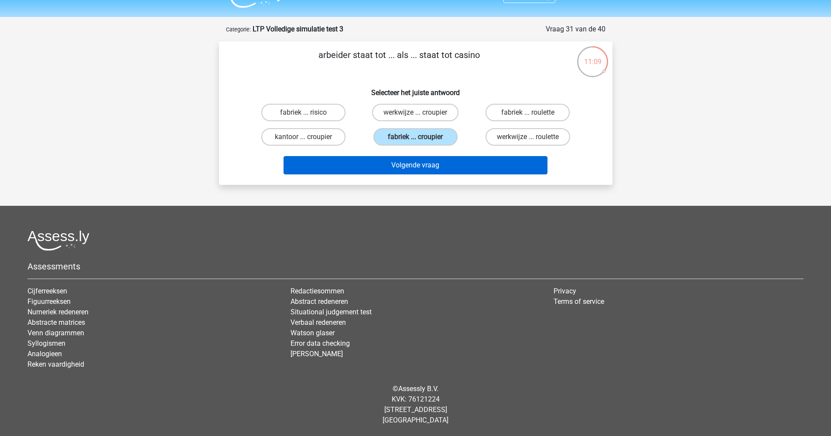
click at [413, 167] on button "Volgende vraag" at bounding box center [415, 165] width 264 height 18
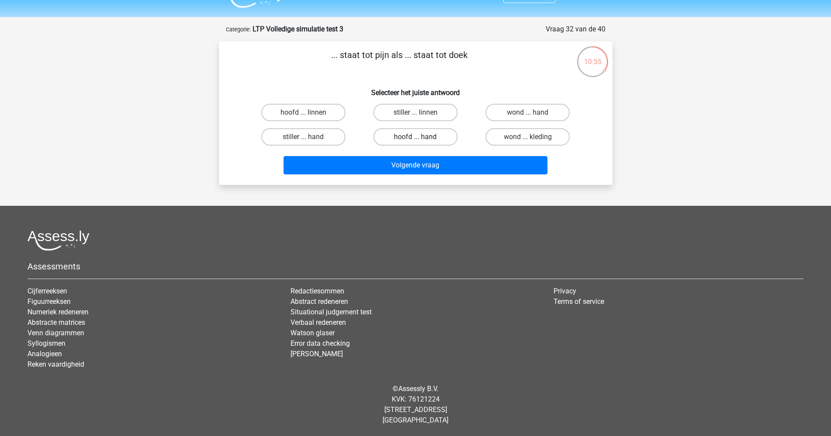
click at [398, 136] on label "hoofd ... hand" at bounding box center [415, 136] width 84 height 17
click at [415, 137] on input "hoofd ... hand" at bounding box center [418, 140] width 6 height 6
radio input "true"
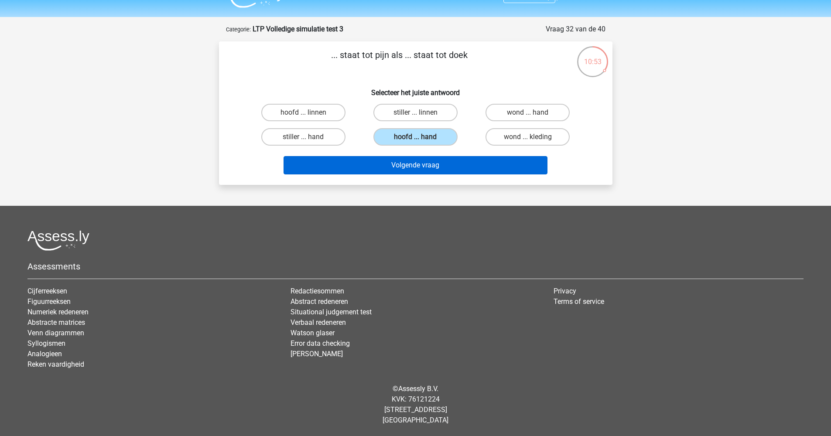
click at [400, 169] on button "Volgende vraag" at bounding box center [415, 165] width 264 height 18
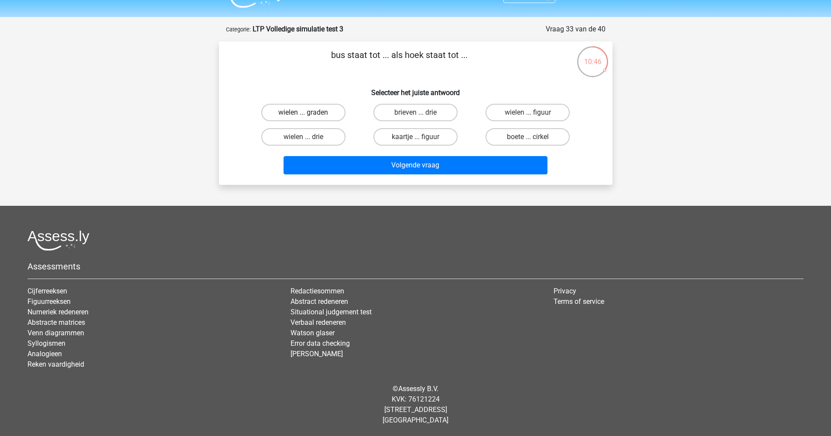
click at [296, 113] on label "wielen ... graden" at bounding box center [303, 112] width 84 height 17
click at [303, 113] on input "wielen ... graden" at bounding box center [306, 116] width 6 height 6
radio input "true"
click at [409, 115] on label "brieven ... drie" at bounding box center [415, 112] width 84 height 17
click at [415, 115] on input "brieven ... drie" at bounding box center [418, 116] width 6 height 6
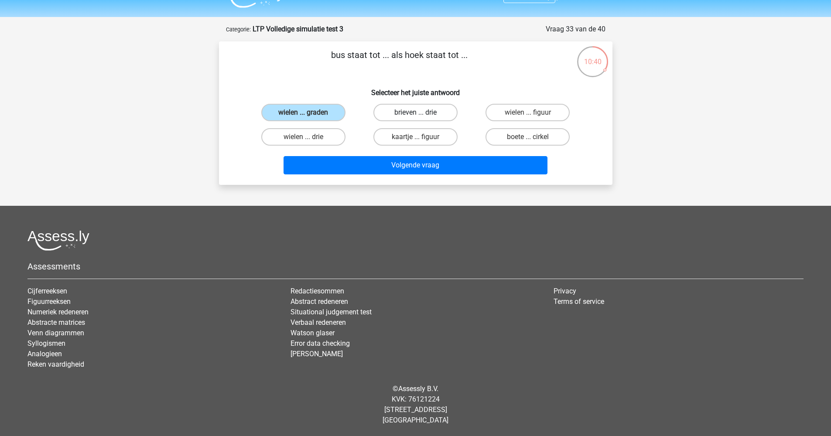
radio input "true"
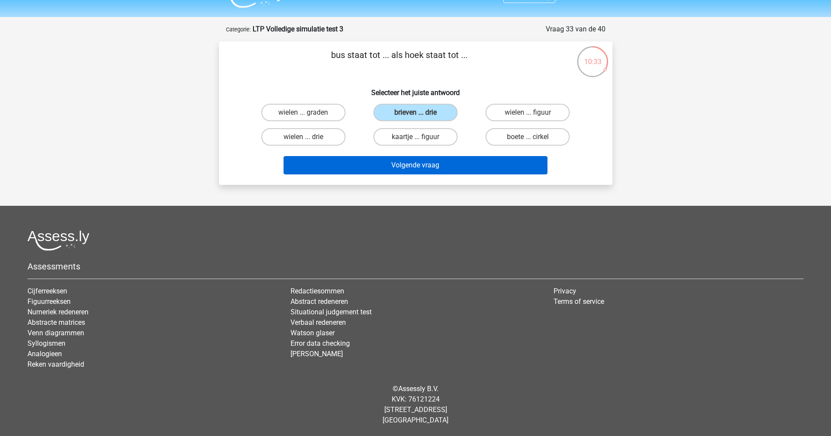
click at [415, 169] on button "Volgende vraag" at bounding box center [415, 165] width 264 height 18
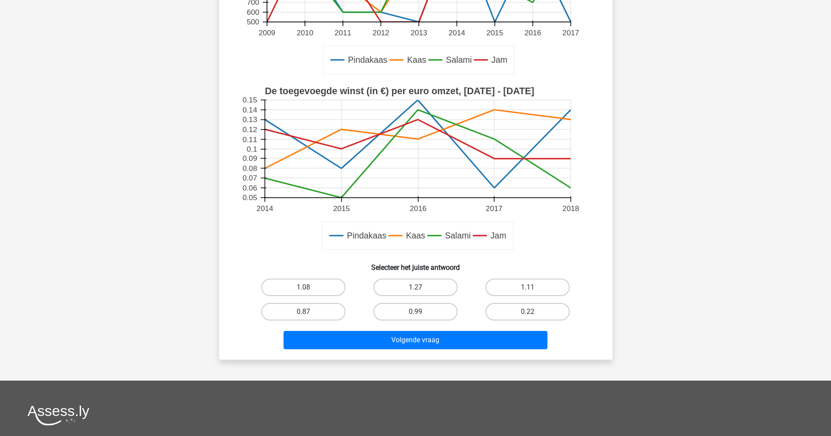
scroll to position [274, 0]
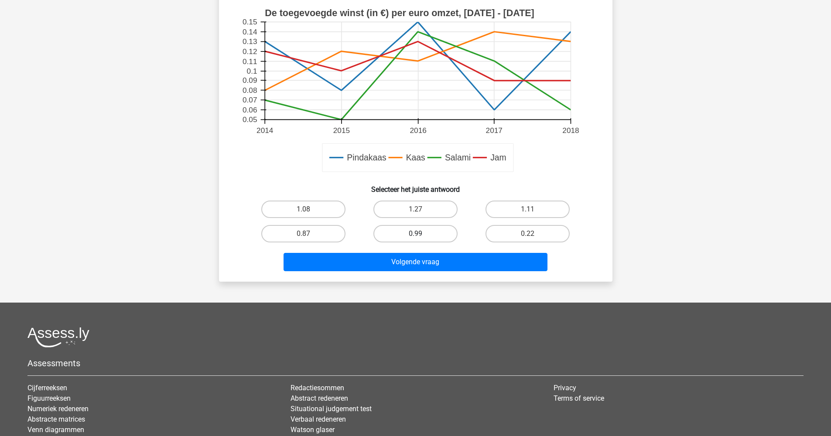
click at [410, 229] on label "0.99" at bounding box center [415, 233] width 84 height 17
click at [415, 234] on input "0.99" at bounding box center [418, 237] width 6 height 6
radio input "true"
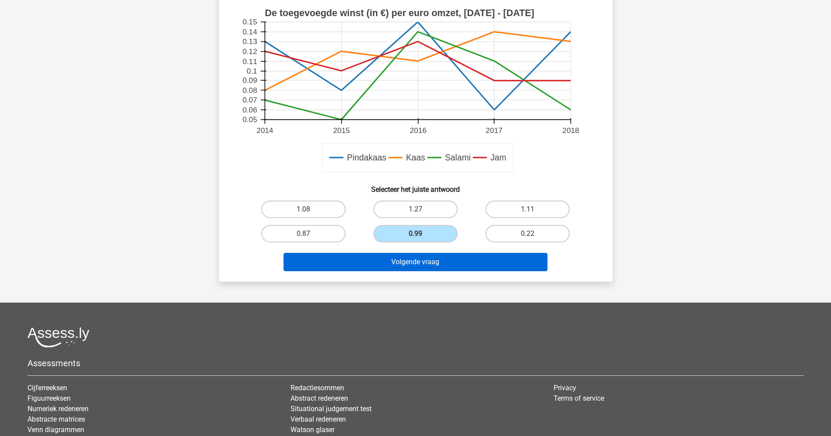
click at [410, 260] on button "Volgende vraag" at bounding box center [415, 262] width 264 height 18
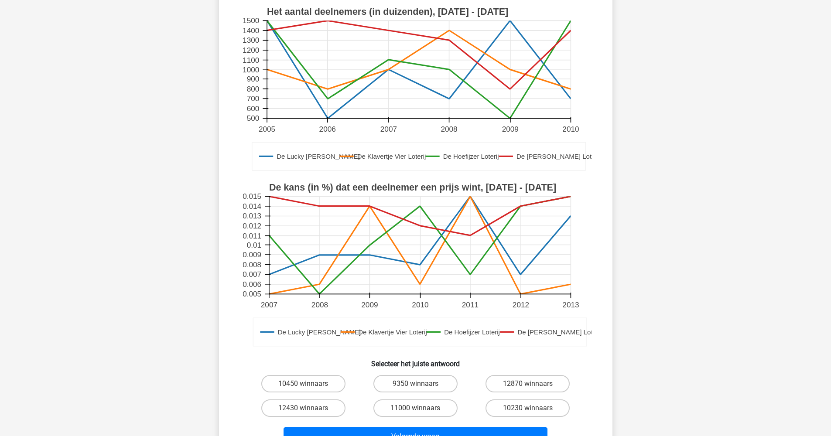
scroll to position [264, 0]
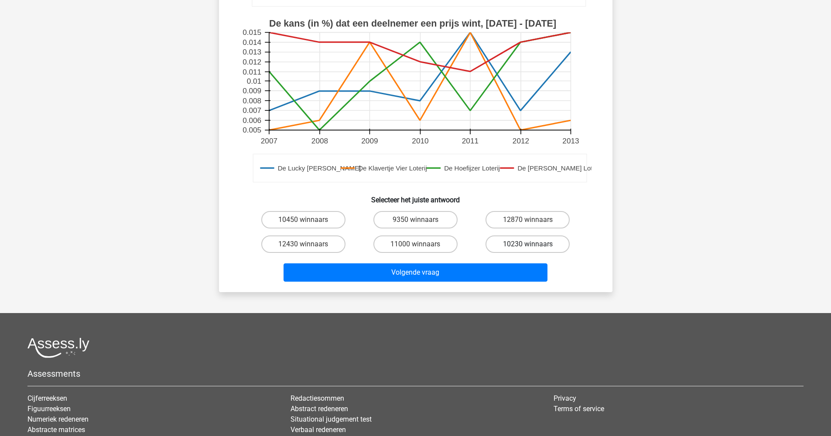
click at [506, 246] on label "10230 winnaars" at bounding box center [527, 243] width 84 height 17
click at [528, 246] on input "10230 winnaars" at bounding box center [531, 247] width 6 height 6
radio input "true"
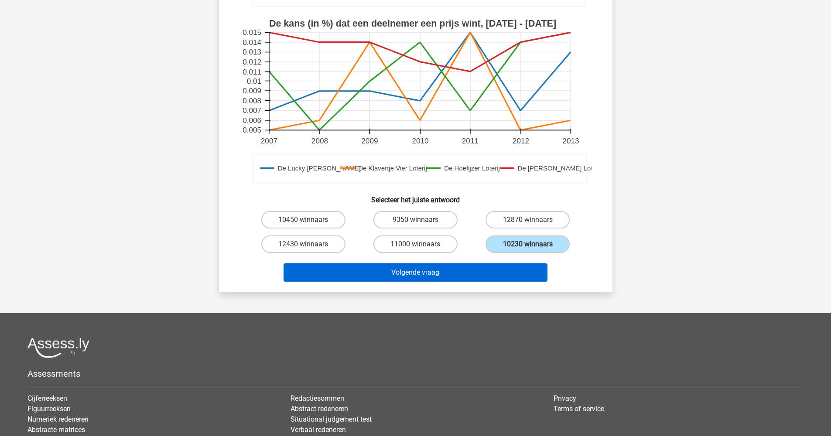
click at [497, 270] on button "Volgende vraag" at bounding box center [415, 272] width 264 height 18
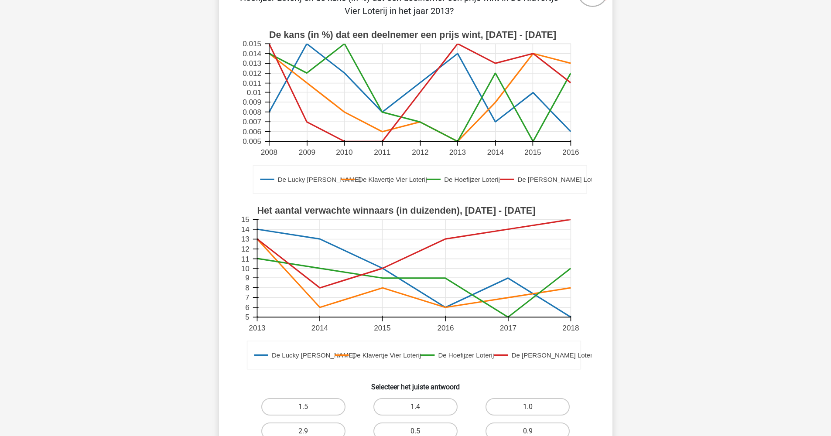
scroll to position [362, 0]
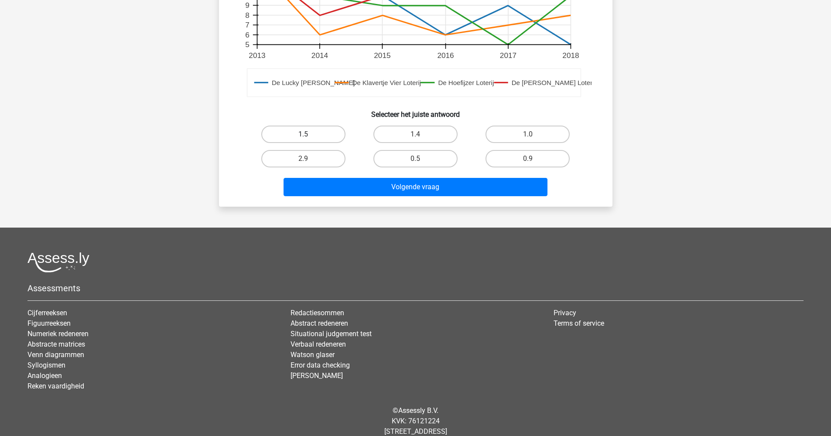
click at [329, 136] on label "1.5" at bounding box center [303, 134] width 84 height 17
click at [309, 136] on input "1.5" at bounding box center [306, 137] width 6 height 6
radio input "true"
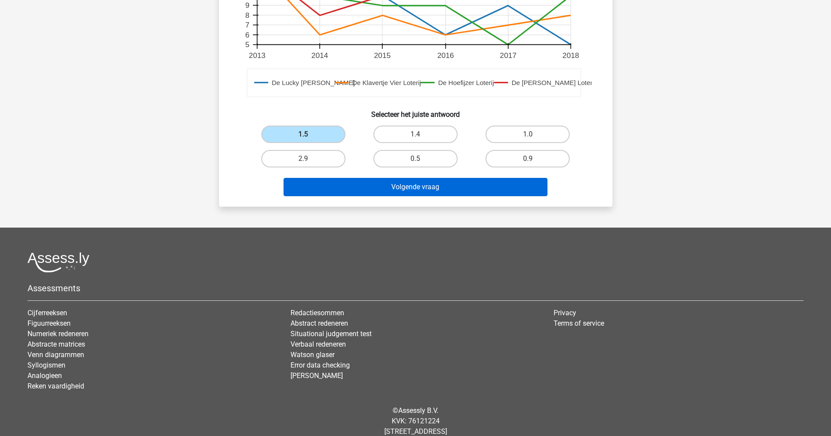
click at [347, 181] on button "Volgende vraag" at bounding box center [415, 187] width 264 height 18
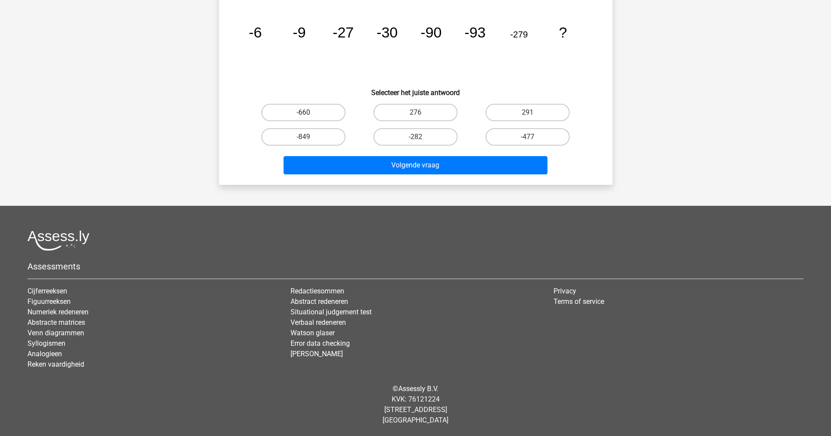
scroll to position [44, 0]
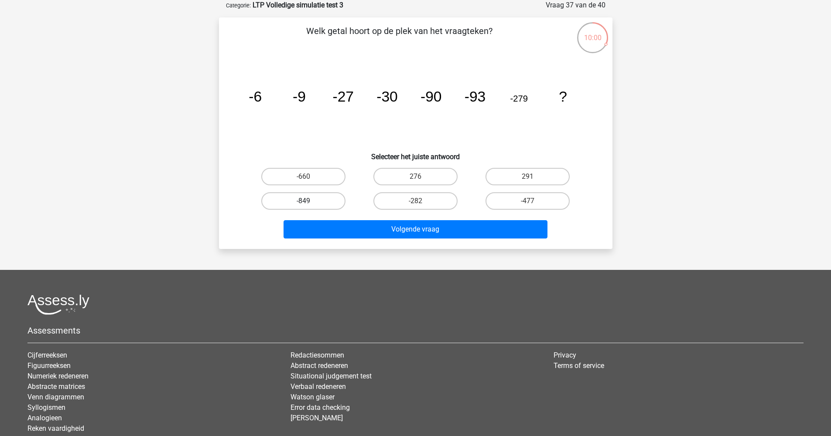
click at [324, 200] on label "-849" at bounding box center [303, 200] width 84 height 17
click at [309, 201] on input "-849" at bounding box center [306, 204] width 6 height 6
radio input "true"
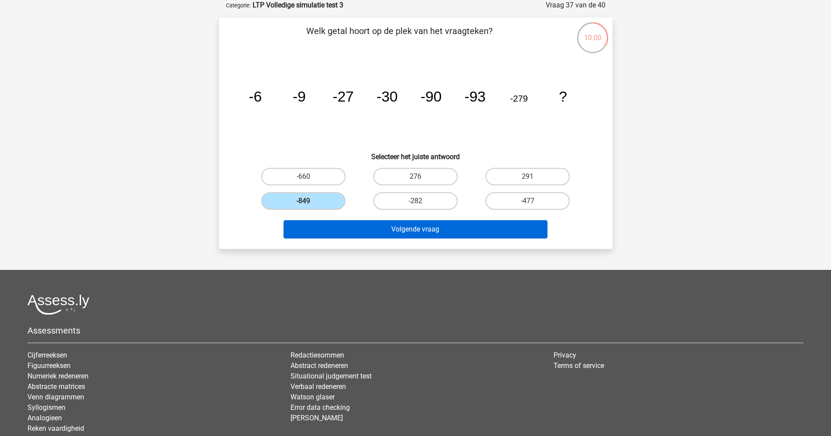
click at [356, 234] on button "Volgende vraag" at bounding box center [415, 229] width 264 height 18
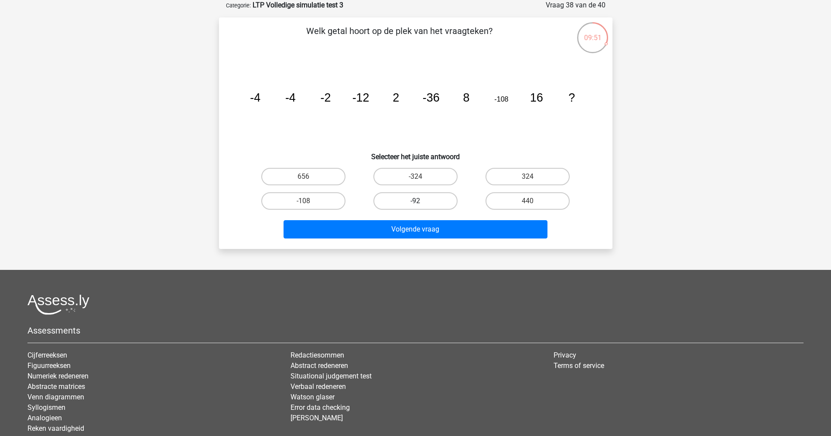
click at [427, 203] on label "-92" at bounding box center [415, 200] width 84 height 17
click at [421, 203] on input "-92" at bounding box center [418, 204] width 6 height 6
radio input "true"
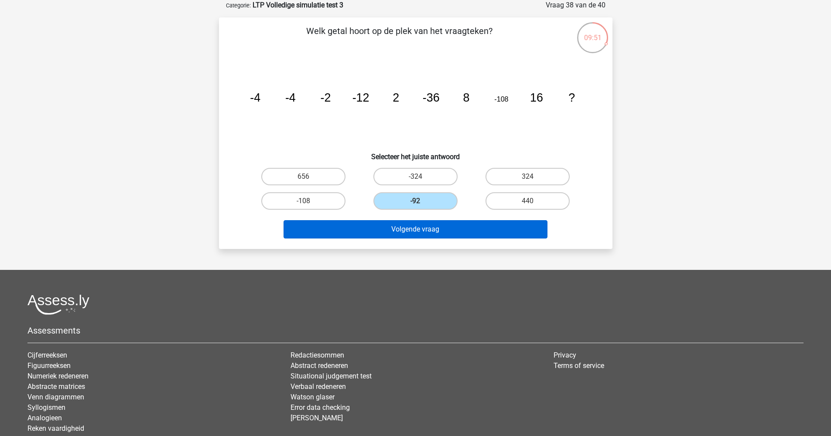
click at [430, 232] on button "Volgende vraag" at bounding box center [415, 229] width 264 height 18
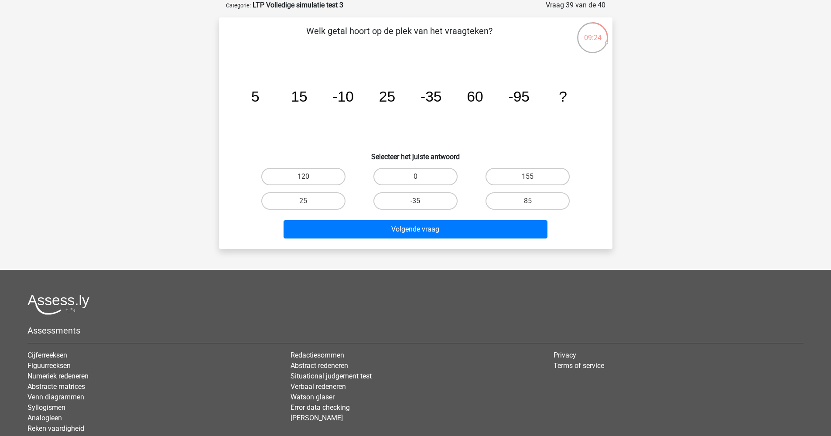
click at [435, 199] on label "-35" at bounding box center [415, 200] width 84 height 17
click at [421, 201] on input "-35" at bounding box center [418, 204] width 6 height 6
radio input "true"
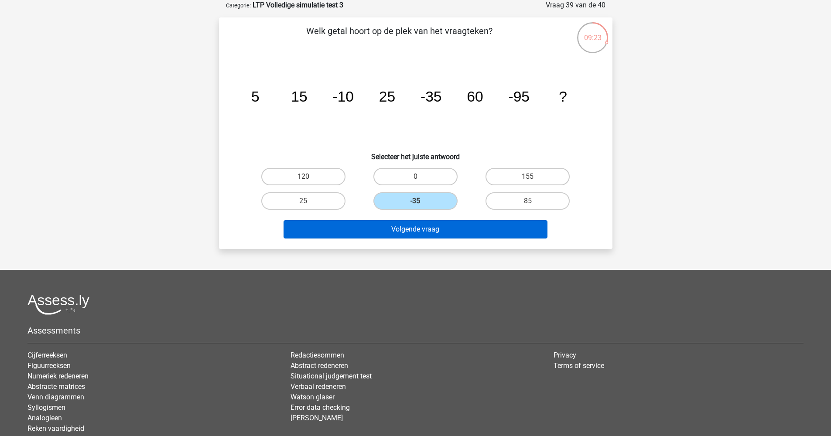
click at [444, 229] on button "Volgende vraag" at bounding box center [415, 229] width 264 height 18
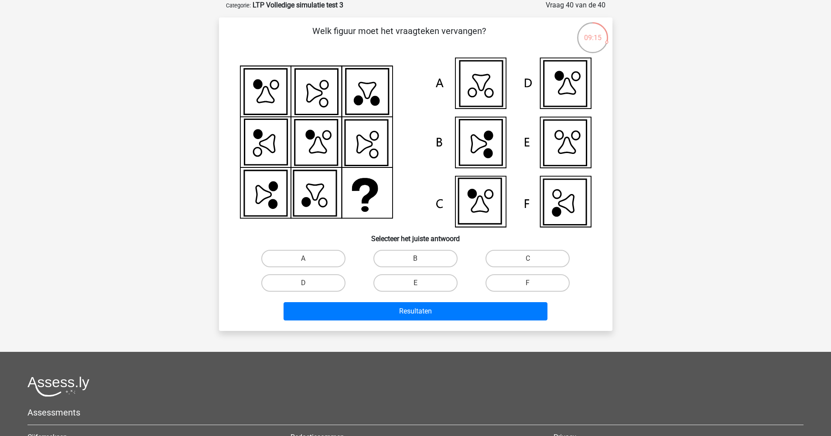
click at [531, 283] on input "F" at bounding box center [531, 286] width 6 height 6
radio input "true"
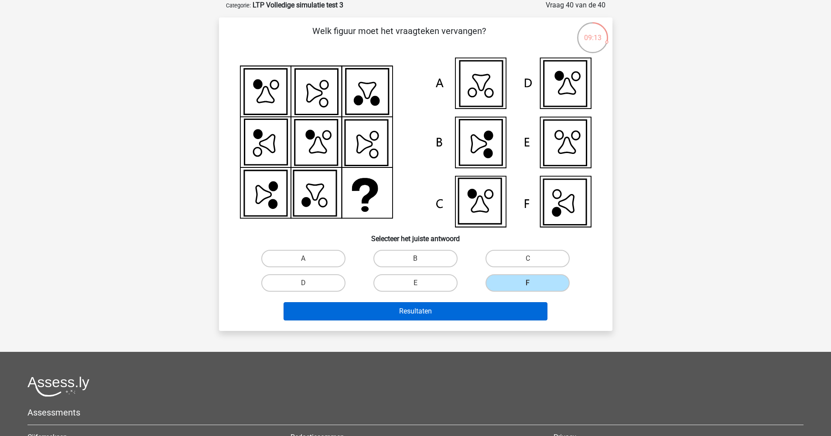
click at [499, 314] on button "Resultaten" at bounding box center [415, 311] width 264 height 18
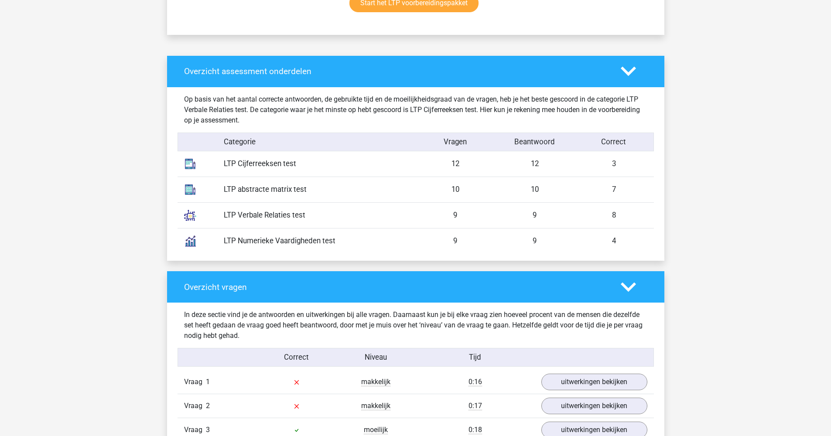
scroll to position [512, 0]
